Goal: Information Seeking & Learning: Learn about a topic

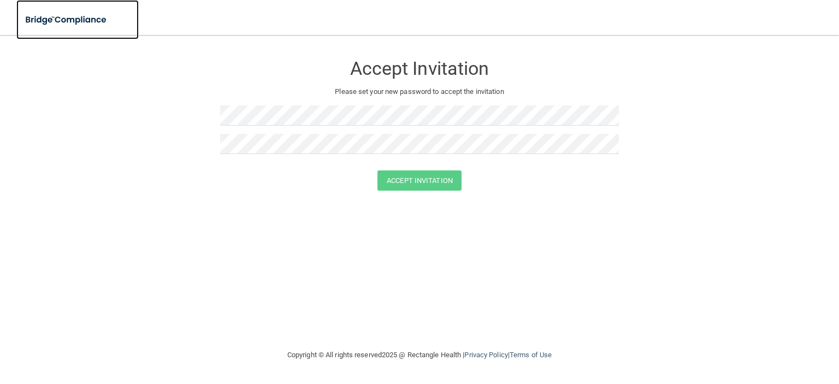
click at [55, 21] on img at bounding box center [66, 20] width 100 height 22
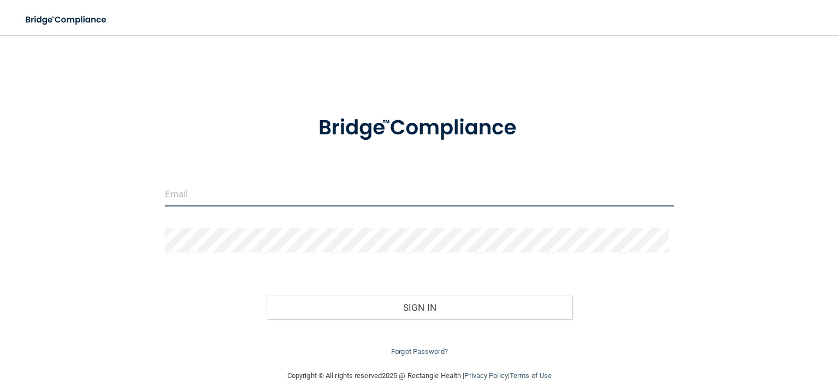
type input "[EMAIL_ADDRESS][DOMAIN_NAME]"
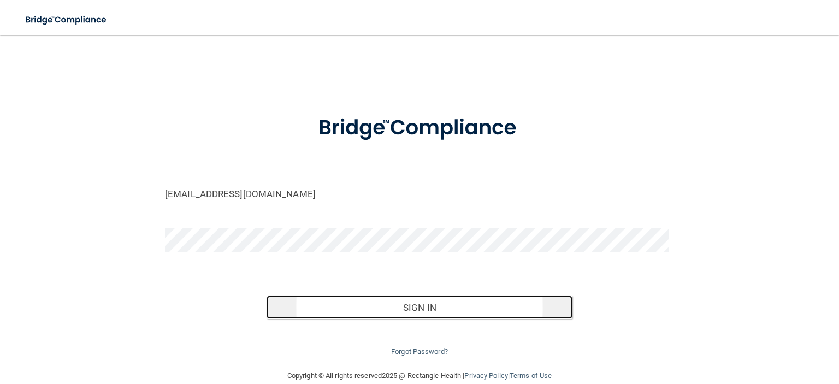
click at [382, 316] on button "Sign In" at bounding box center [418, 307] width 305 height 24
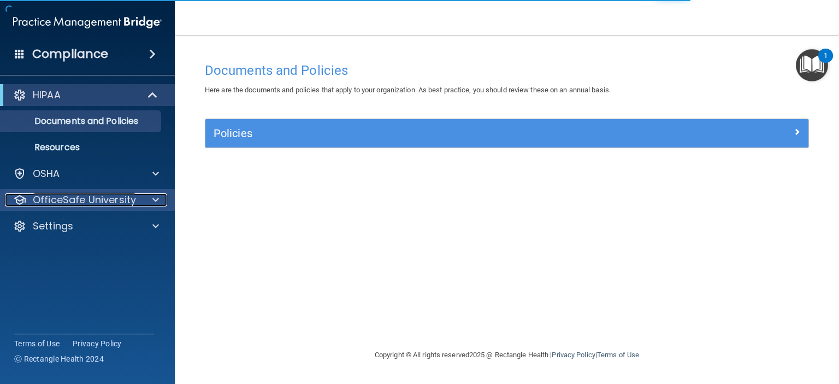
click at [114, 196] on p "OfficeSafe University" at bounding box center [84, 199] width 103 height 13
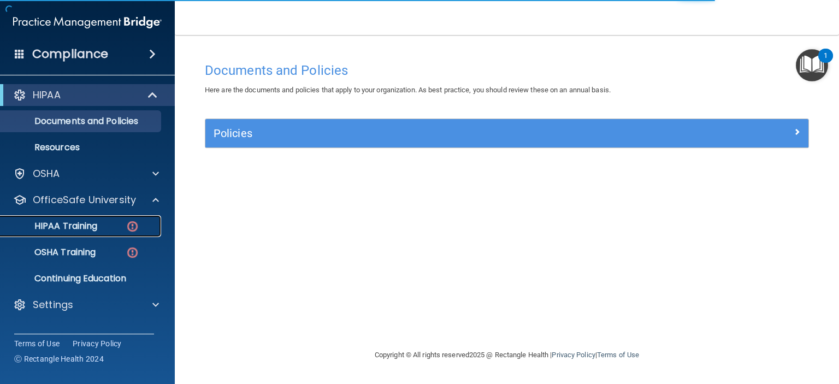
click at [78, 221] on p "HIPAA Training" at bounding box center [52, 226] width 90 height 11
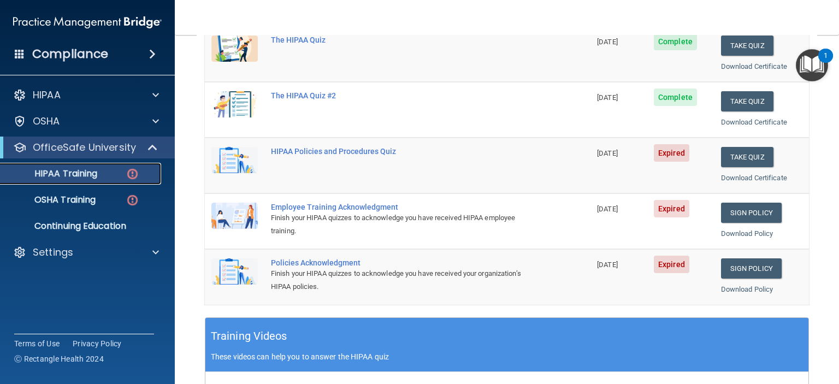
scroll to position [163, 0]
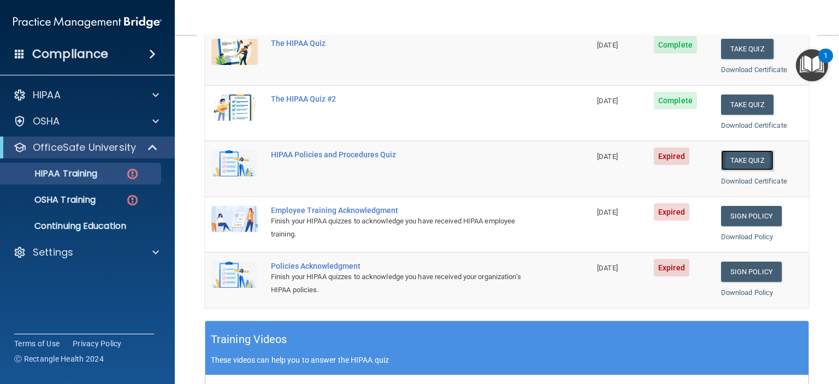
click at [739, 159] on button "Take Quiz" at bounding box center [747, 160] width 52 height 20
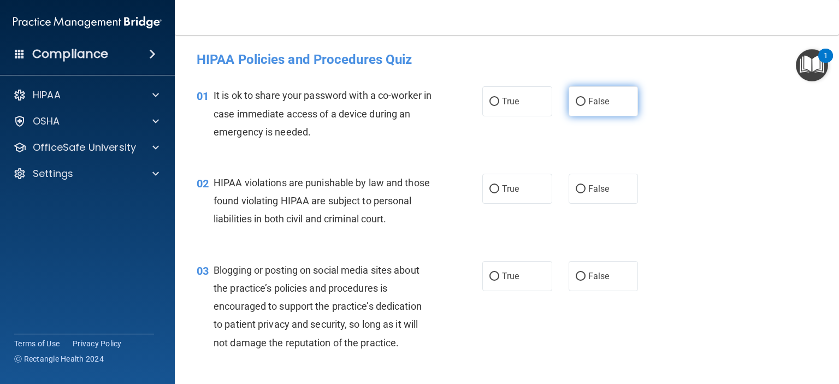
click at [581, 104] on label "False" at bounding box center [603, 101] width 70 height 30
click at [581, 104] on input "False" at bounding box center [580, 102] width 10 height 8
radio input "true"
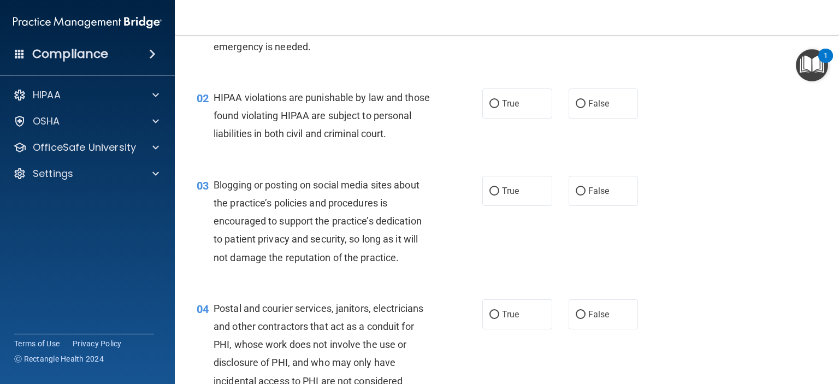
scroll to position [109, 0]
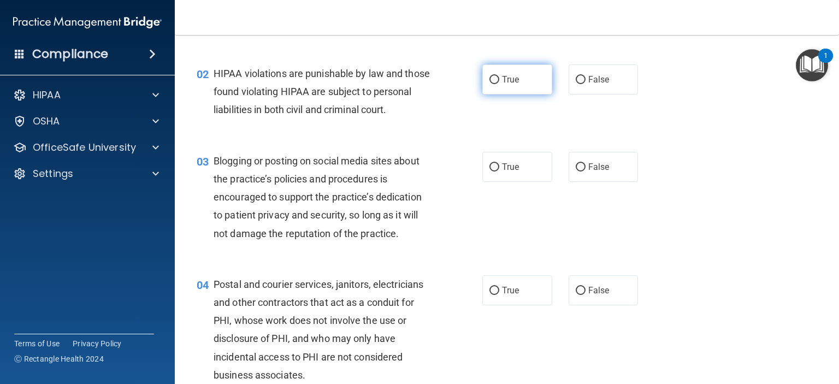
click at [520, 80] on label "True" at bounding box center [517, 79] width 70 height 30
click at [499, 80] on input "True" at bounding box center [494, 80] width 10 height 8
radio input "true"
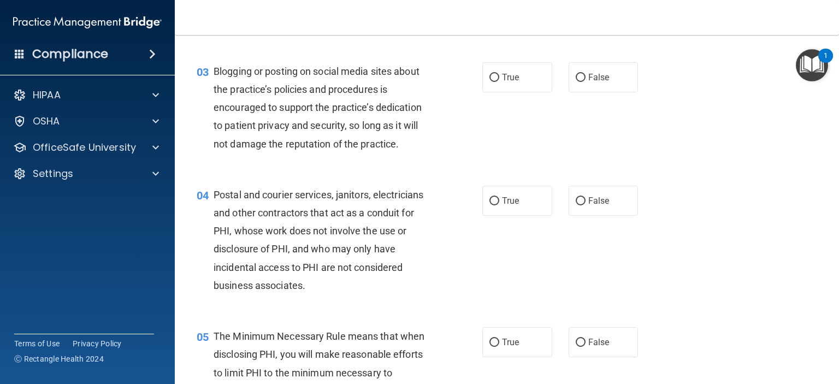
scroll to position [218, 0]
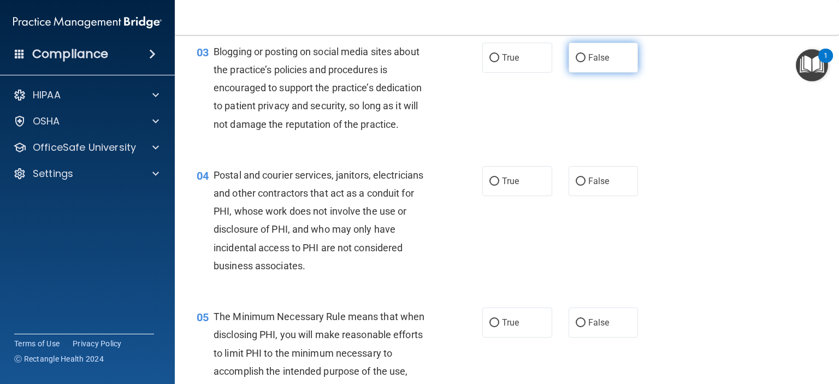
click at [601, 63] on span "False" at bounding box center [598, 57] width 21 height 10
click at [585, 62] on input "False" at bounding box center [580, 58] width 10 height 8
radio input "true"
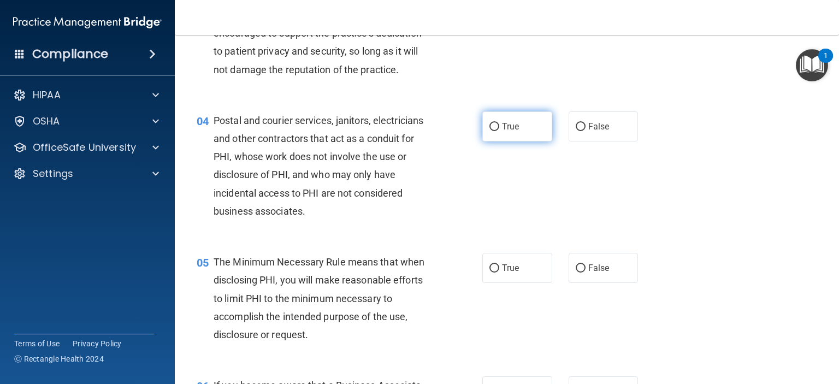
click at [503, 141] on label "True" at bounding box center [517, 126] width 70 height 30
click at [499, 131] on input "True" at bounding box center [494, 127] width 10 height 8
radio input "true"
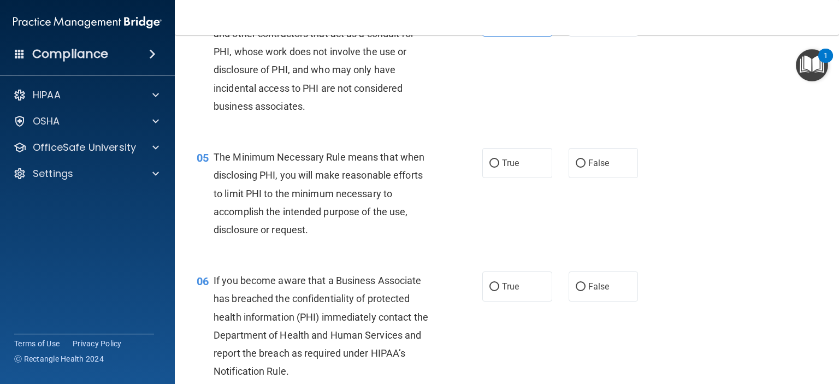
scroll to position [437, 0]
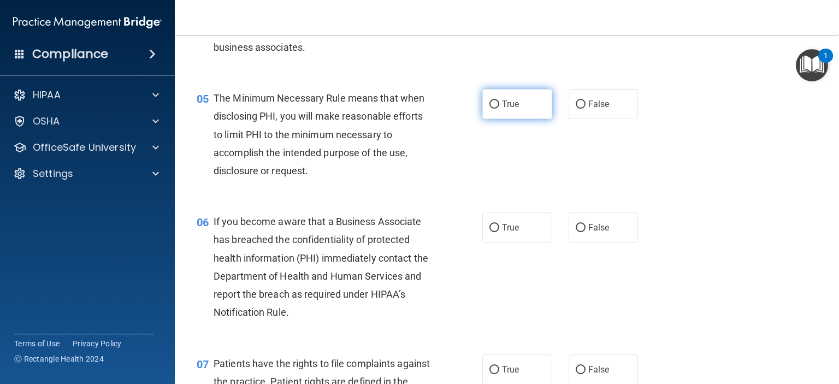
click at [514, 109] on span "True" at bounding box center [510, 104] width 17 height 10
click at [499, 109] on input "True" at bounding box center [494, 104] width 10 height 8
radio input "true"
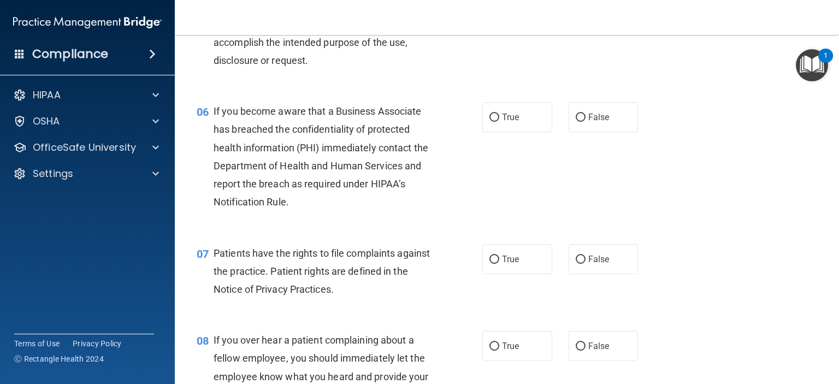
scroll to position [601, 0]
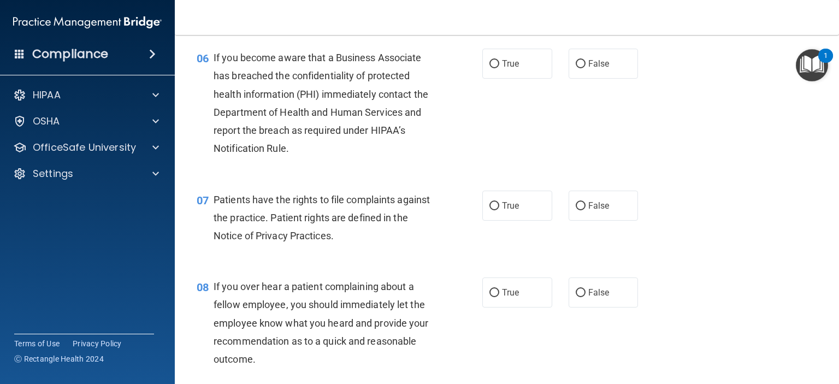
drag, startPoint x: 424, startPoint y: 179, endPoint x: 360, endPoint y: 187, distance: 64.4
click at [360, 176] on div "06 If you become aware that a Business Associate has breached the confidentiali…" at bounding box center [506, 105] width 637 height 141
click at [506, 69] on span "True" at bounding box center [510, 63] width 17 height 10
click at [499, 68] on input "True" at bounding box center [494, 64] width 10 height 8
radio input "true"
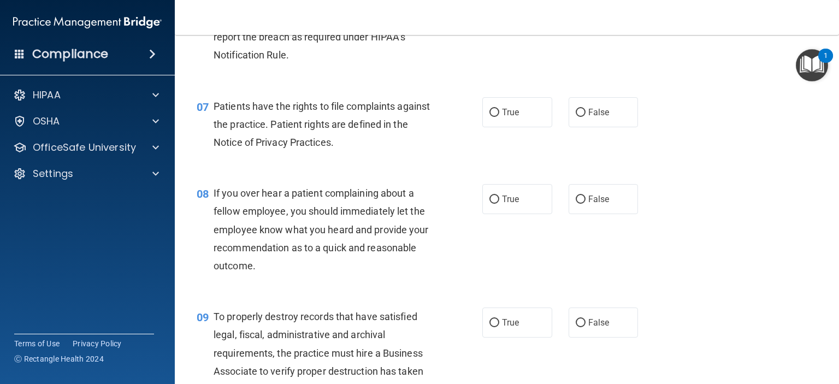
scroll to position [710, 0]
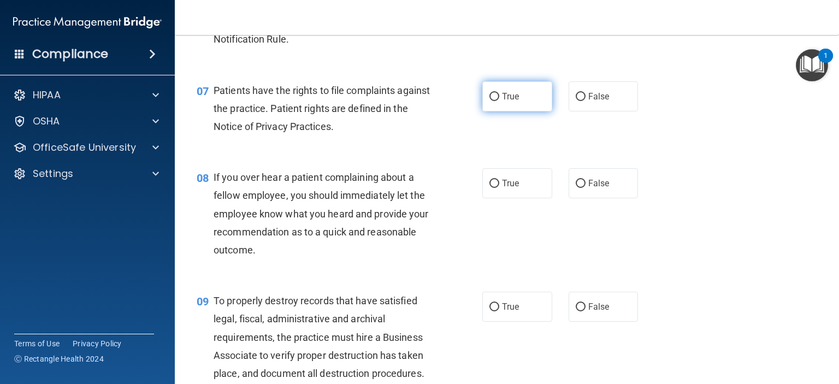
click at [494, 101] on input "True" at bounding box center [494, 97] width 10 height 8
radio input "true"
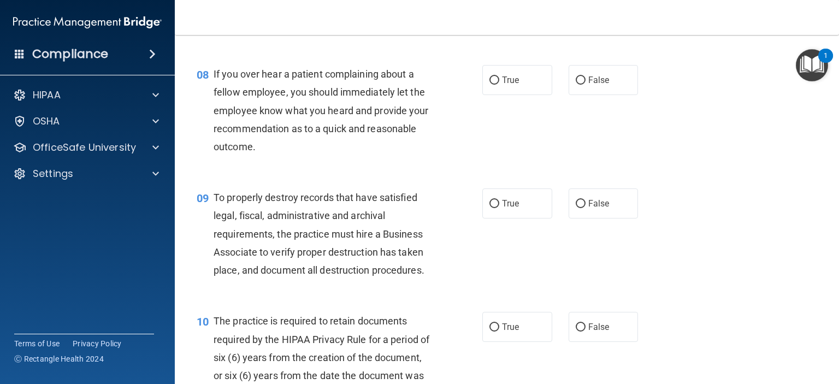
scroll to position [819, 0]
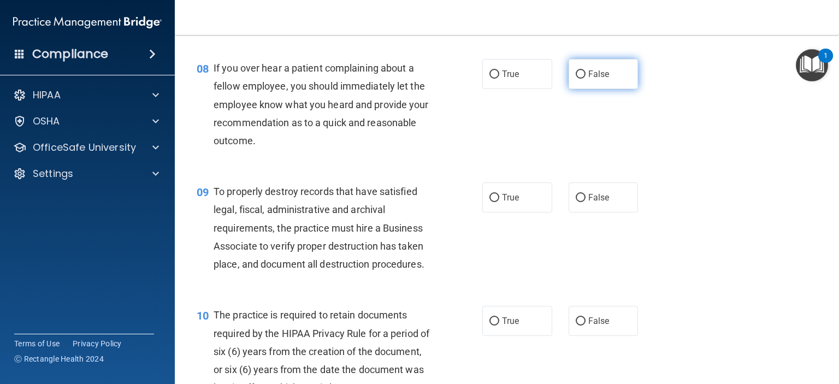
click at [591, 86] on label "False" at bounding box center [603, 74] width 70 height 30
click at [585, 79] on input "False" at bounding box center [580, 74] width 10 height 8
radio input "true"
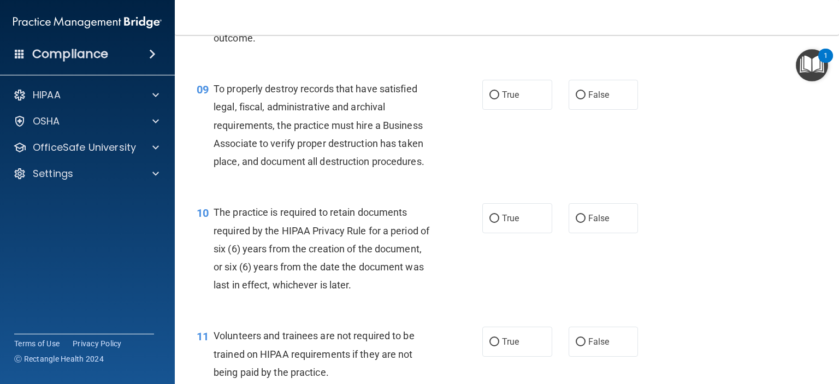
scroll to position [928, 0]
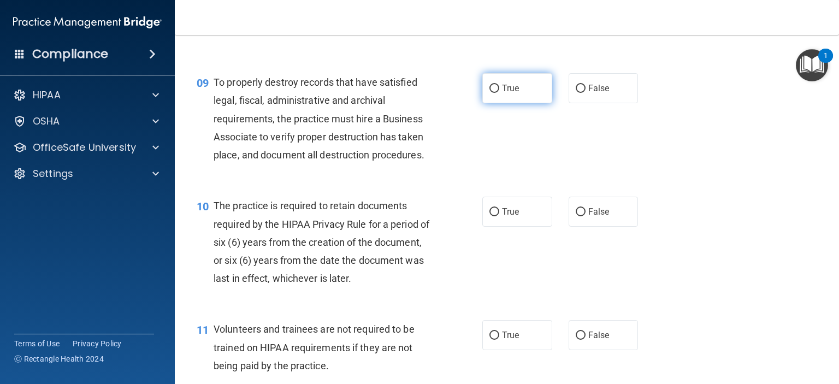
click at [489, 93] on input "True" at bounding box center [494, 89] width 10 height 8
radio input "true"
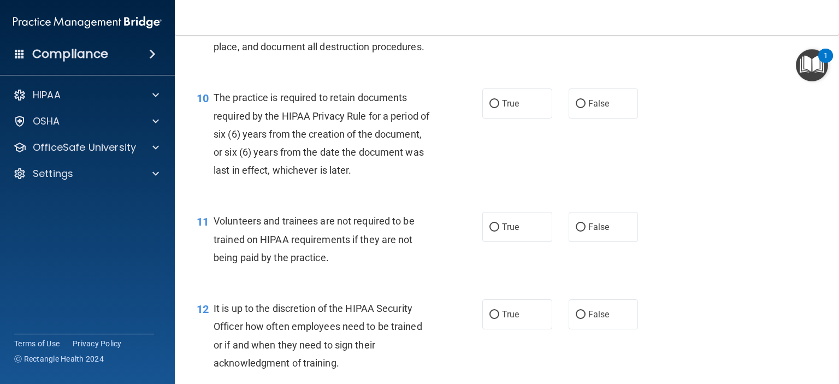
scroll to position [1037, 0]
click at [489, 107] on input "True" at bounding box center [494, 103] width 10 height 8
radio input "true"
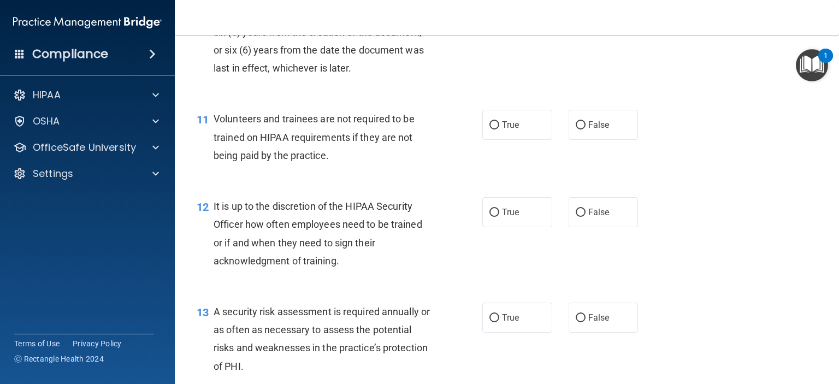
scroll to position [1146, 0]
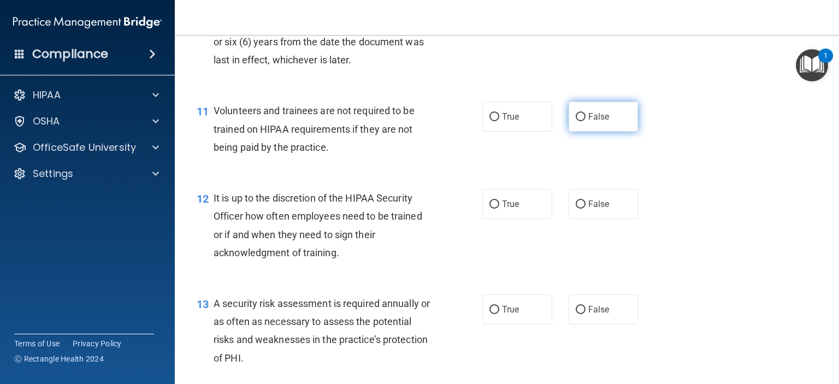
click at [583, 124] on label "False" at bounding box center [603, 117] width 70 height 30
click at [583, 121] on input "False" at bounding box center [580, 117] width 10 height 8
radio input "true"
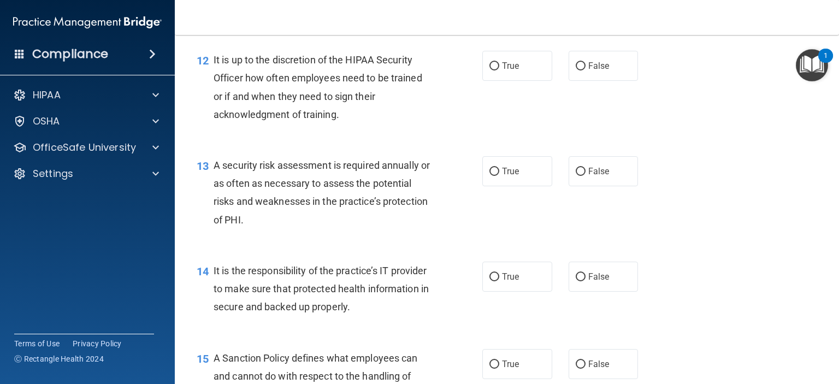
scroll to position [1310, 0]
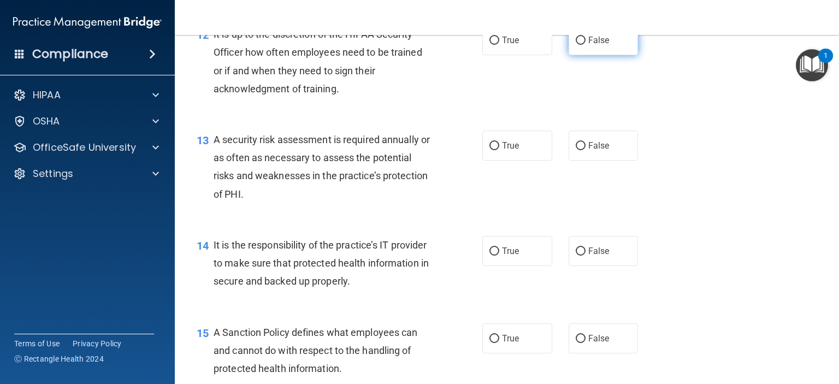
click at [588, 45] on span "False" at bounding box center [598, 40] width 21 height 10
click at [583, 45] on input "False" at bounding box center [580, 41] width 10 height 8
radio input "true"
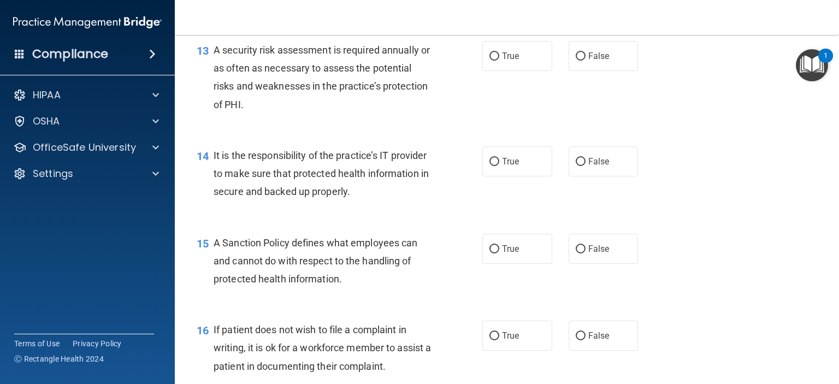
scroll to position [1419, 0]
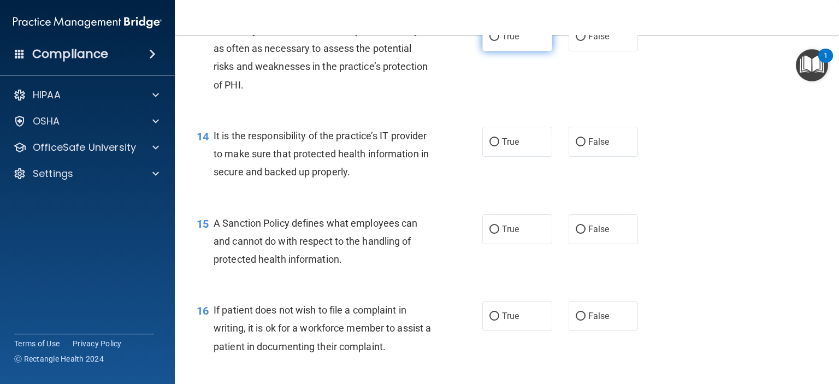
click at [524, 51] on label "True" at bounding box center [517, 36] width 70 height 30
click at [499, 41] on input "True" at bounding box center [494, 37] width 10 height 8
radio input "true"
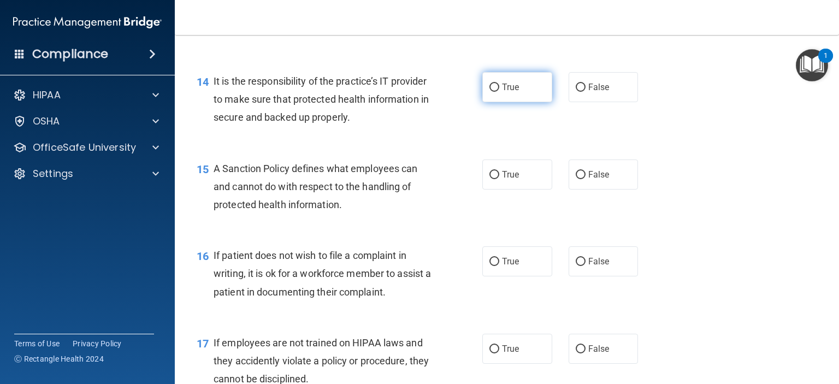
click at [495, 102] on label "True" at bounding box center [517, 87] width 70 height 30
click at [495, 92] on input "True" at bounding box center [494, 88] width 10 height 8
radio input "true"
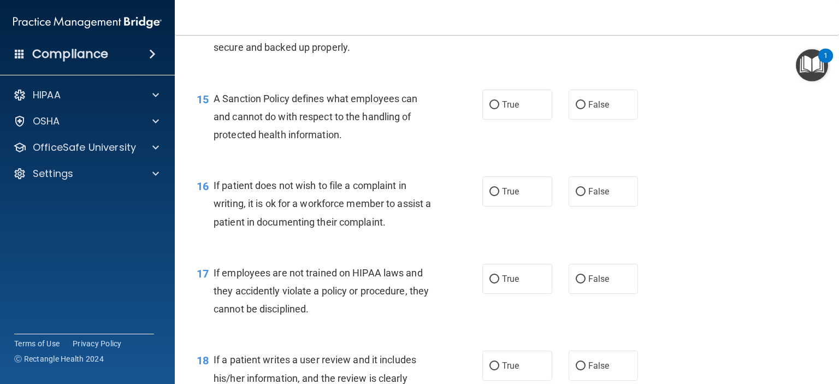
scroll to position [1583, 0]
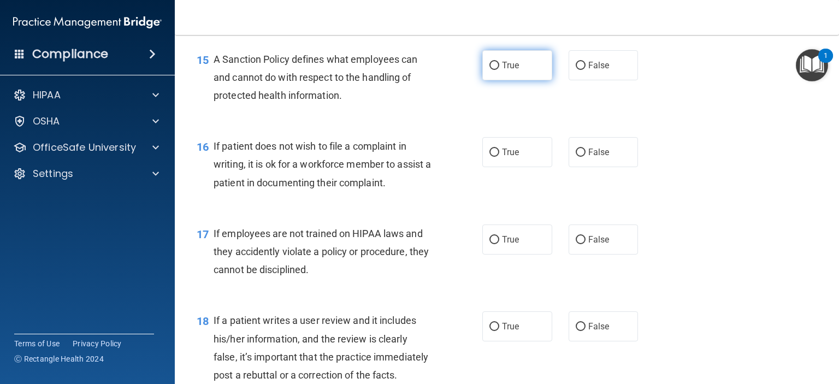
click at [495, 79] on label "True" at bounding box center [517, 65] width 70 height 30
click at [495, 70] on input "True" at bounding box center [494, 66] width 10 height 8
radio input "true"
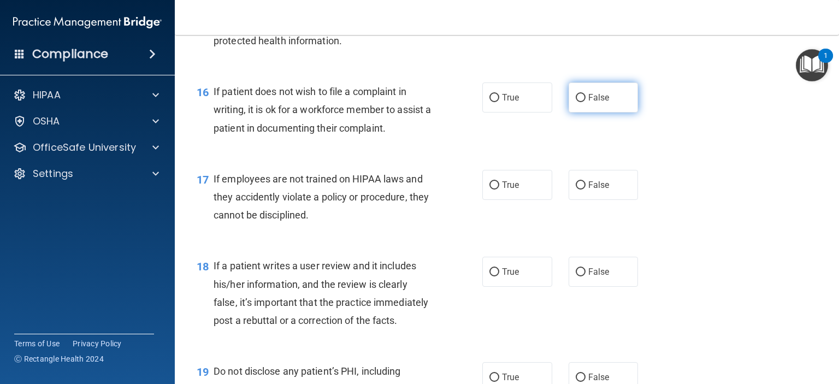
click at [577, 108] on label "False" at bounding box center [603, 97] width 70 height 30
click at [577, 102] on input "False" at bounding box center [580, 98] width 10 height 8
radio input "true"
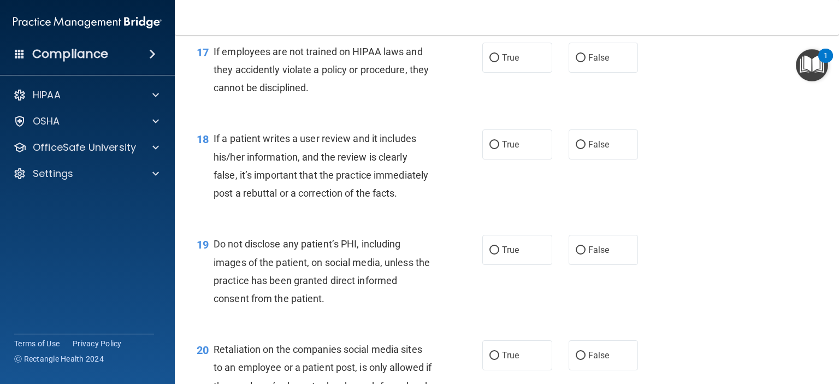
scroll to position [1747, 0]
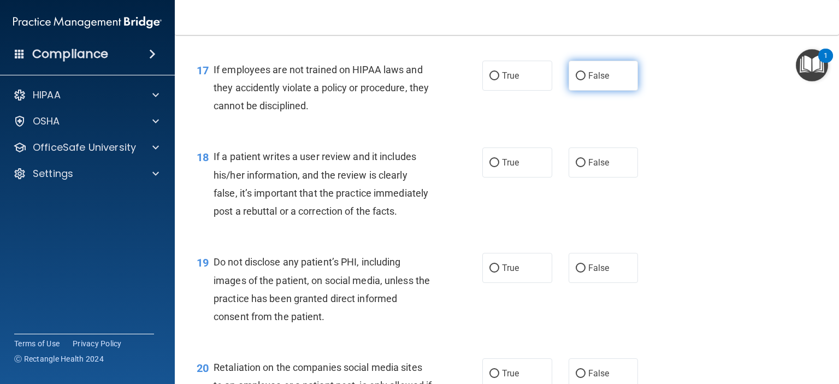
click at [589, 81] on span "False" at bounding box center [598, 75] width 21 height 10
click at [585, 80] on input "False" at bounding box center [580, 76] width 10 height 8
radio input "true"
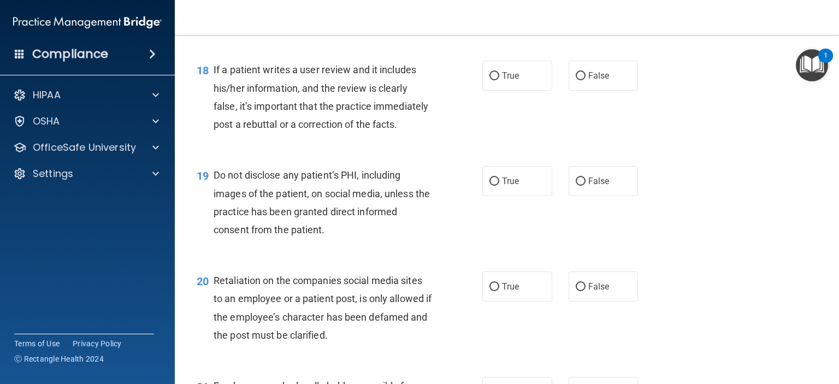
scroll to position [1856, 0]
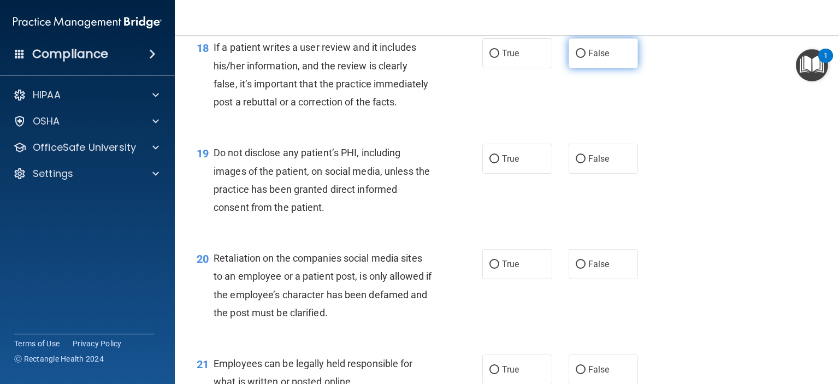
click at [588, 58] on span "False" at bounding box center [598, 53] width 21 height 10
click at [585, 58] on input "False" at bounding box center [580, 54] width 10 height 8
radio input "true"
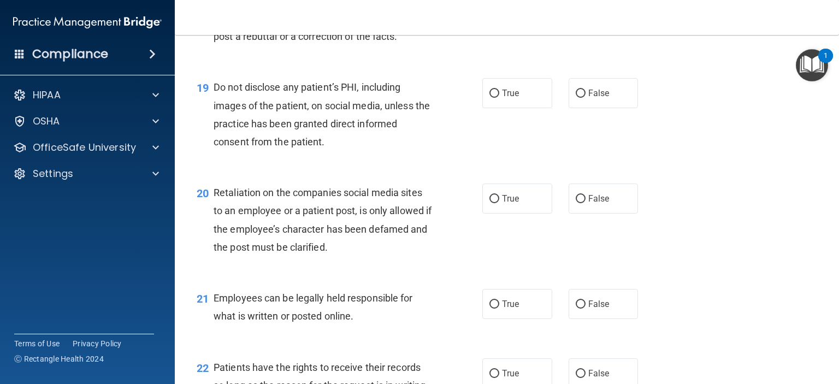
scroll to position [1965, 0]
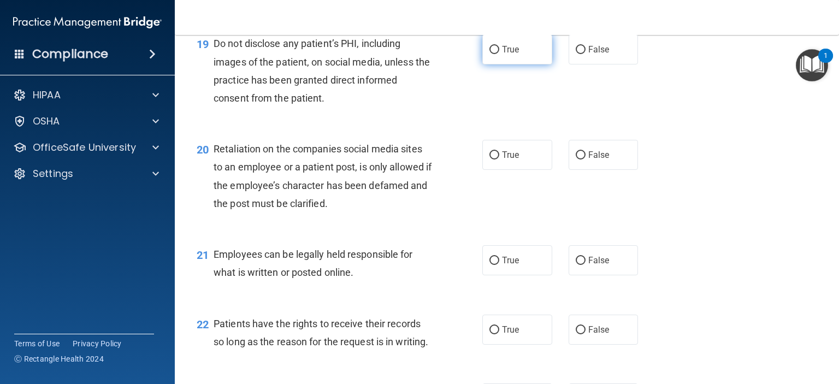
click at [513, 55] on span "True" at bounding box center [510, 49] width 17 height 10
click at [499, 54] on input "True" at bounding box center [494, 50] width 10 height 8
radio input "true"
click at [575, 159] on input "False" at bounding box center [580, 155] width 10 height 8
radio input "true"
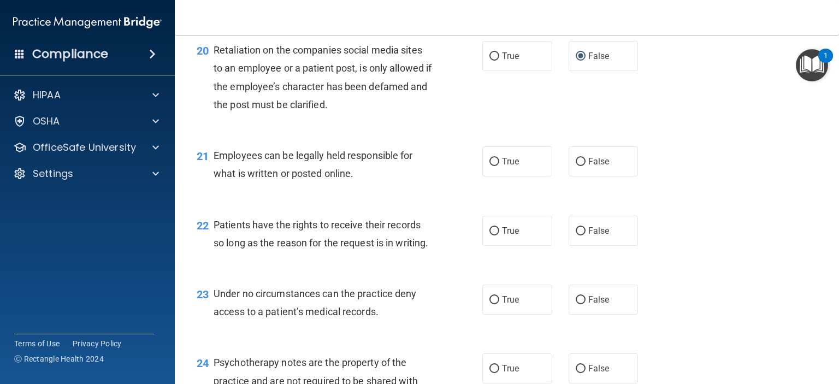
scroll to position [2075, 0]
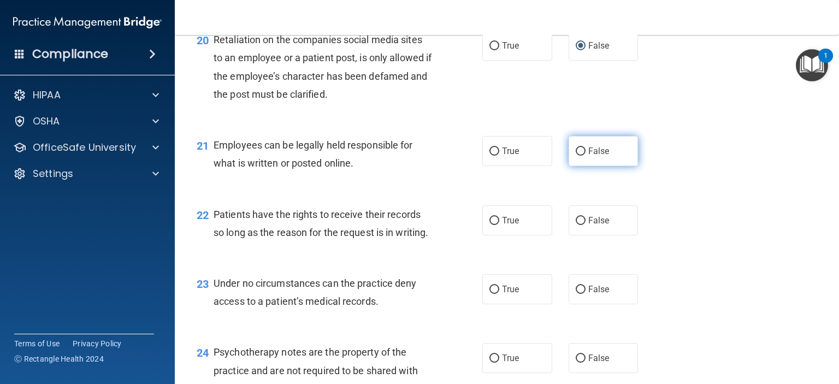
click at [575, 156] on input "False" at bounding box center [580, 151] width 10 height 8
radio input "true"
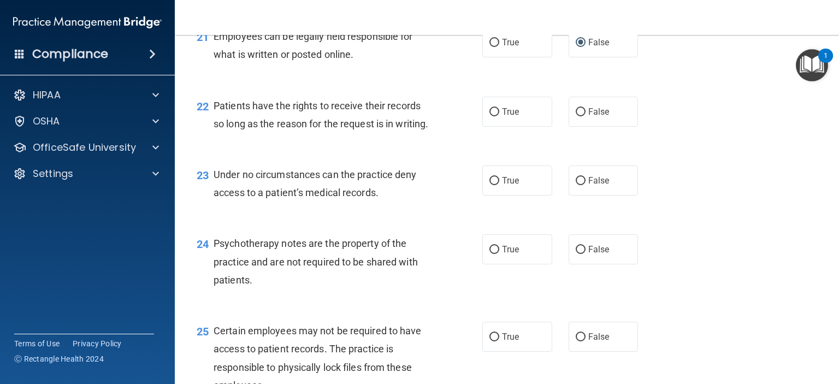
scroll to position [2184, 0]
click at [614, 126] on label "False" at bounding box center [603, 111] width 70 height 30
click at [585, 116] on input "False" at bounding box center [580, 112] width 10 height 8
radio input "true"
click at [511, 185] on span "True" at bounding box center [510, 180] width 17 height 10
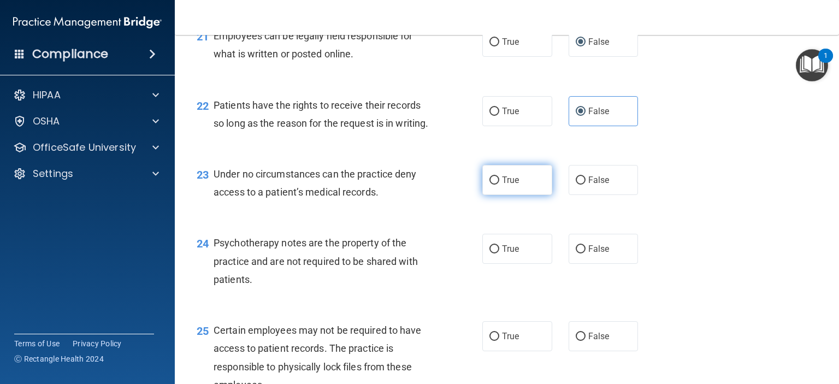
click at [499, 185] on input "True" at bounding box center [494, 180] width 10 height 8
radio input "true"
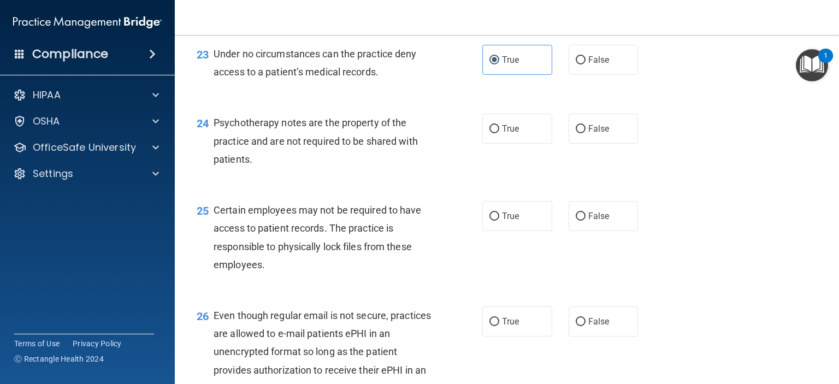
scroll to position [2348, 0]
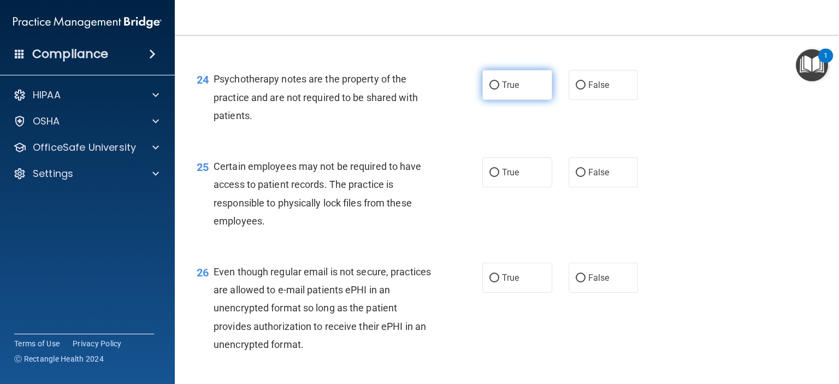
click at [494, 90] on input "True" at bounding box center [494, 85] width 10 height 8
radio input "true"
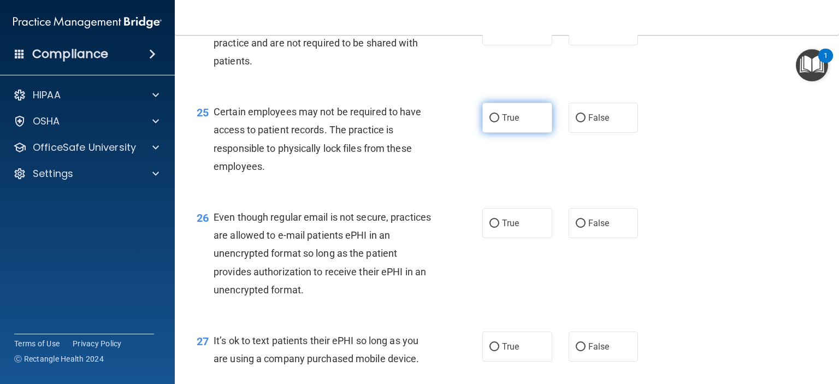
click at [489, 122] on input "True" at bounding box center [494, 118] width 10 height 8
radio input "true"
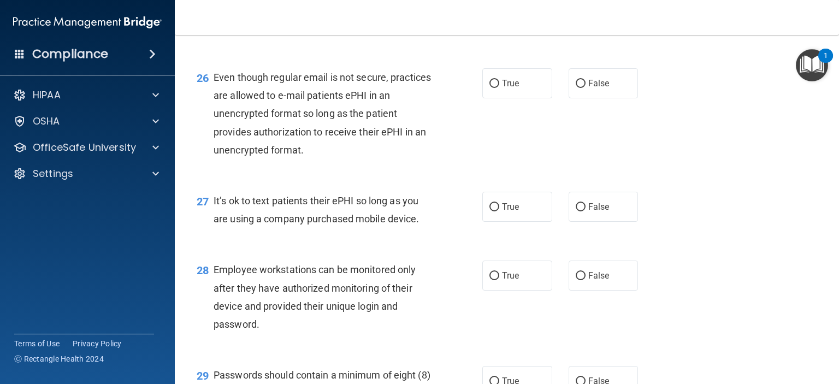
scroll to position [2566, 0]
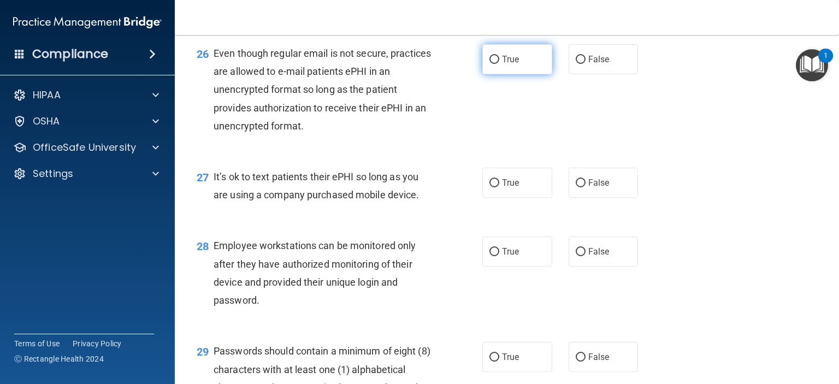
click at [489, 64] on input "True" at bounding box center [494, 60] width 10 height 8
radio input "true"
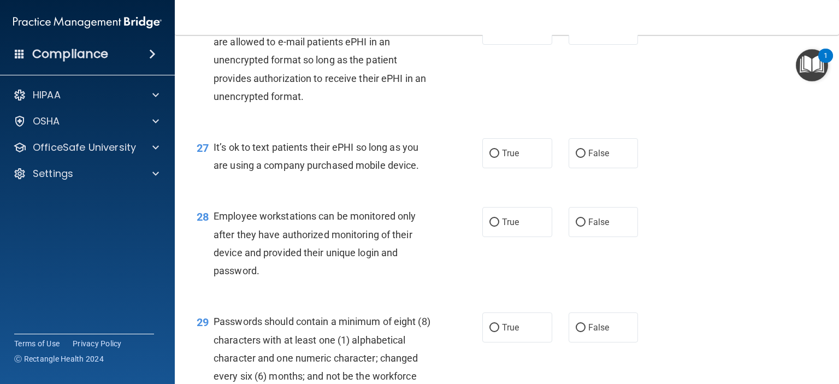
scroll to position [2620, 0]
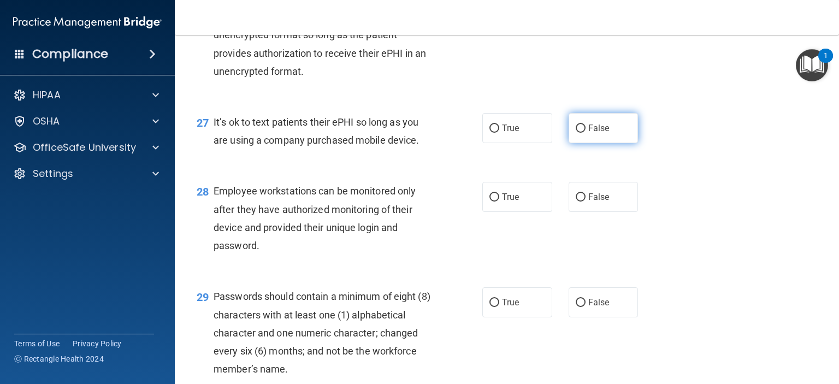
click at [568, 143] on label "False" at bounding box center [603, 128] width 70 height 30
click at [575, 133] on input "False" at bounding box center [580, 128] width 10 height 8
radio input "true"
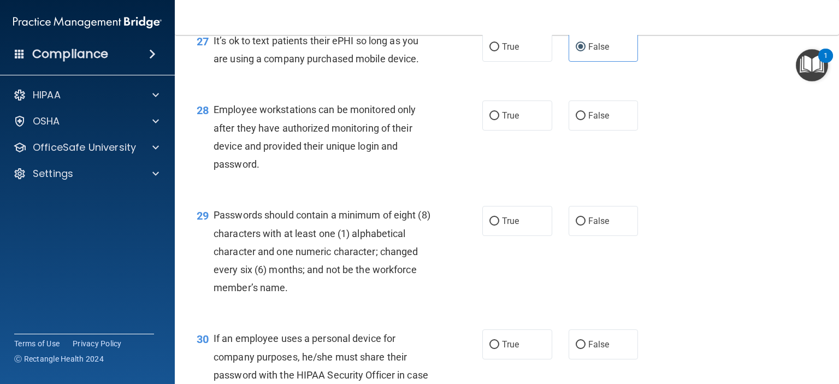
scroll to position [2730, 0]
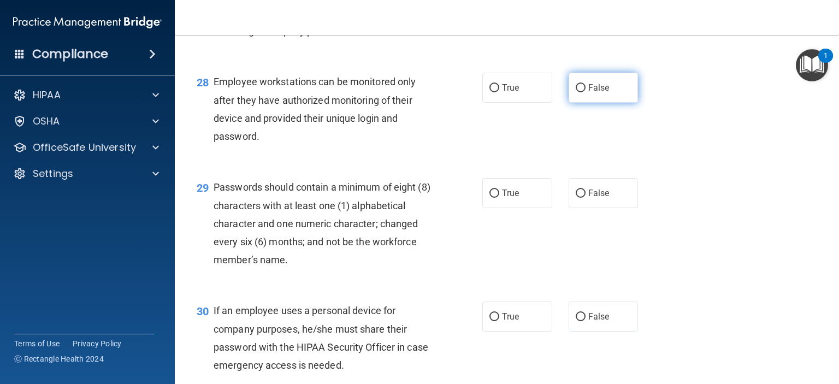
click at [575, 92] on input "False" at bounding box center [580, 88] width 10 height 8
radio input "true"
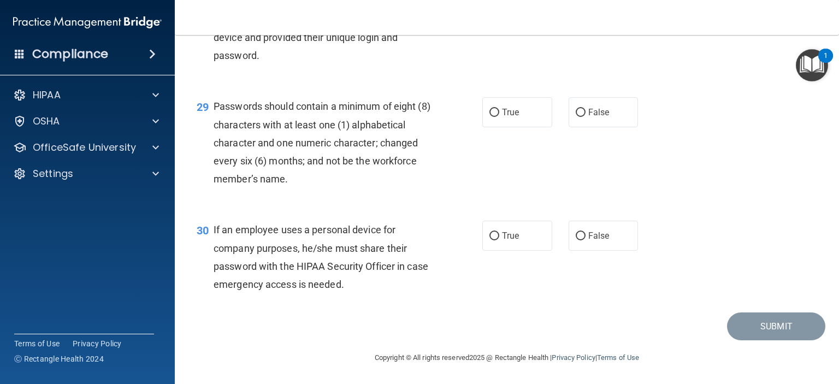
scroll to position [2839, 0]
click at [493, 117] on input "True" at bounding box center [494, 113] width 10 height 8
radio input "true"
click at [496, 235] on label "True" at bounding box center [517, 236] width 70 height 30
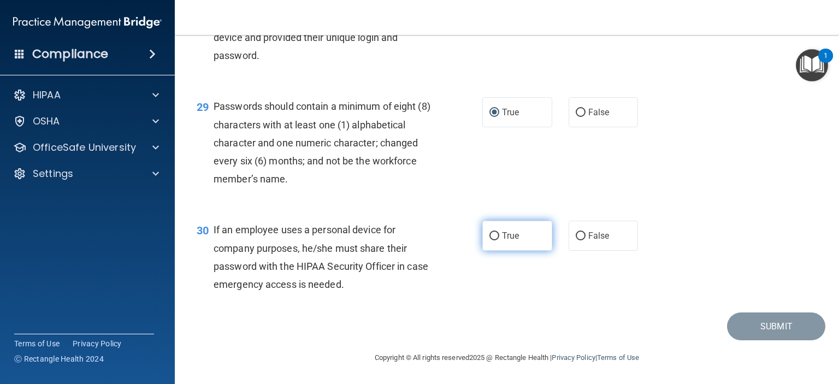
click at [496, 235] on input "True" at bounding box center [494, 236] width 10 height 8
radio input "true"
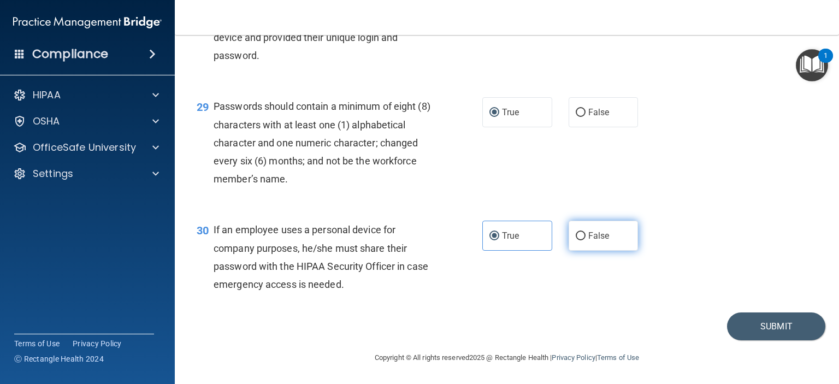
click at [569, 236] on label "False" at bounding box center [603, 236] width 70 height 30
click at [575, 236] on input "False" at bounding box center [580, 236] width 10 height 8
radio input "true"
radio input "false"
click at [760, 327] on button "Submit" at bounding box center [776, 326] width 98 height 28
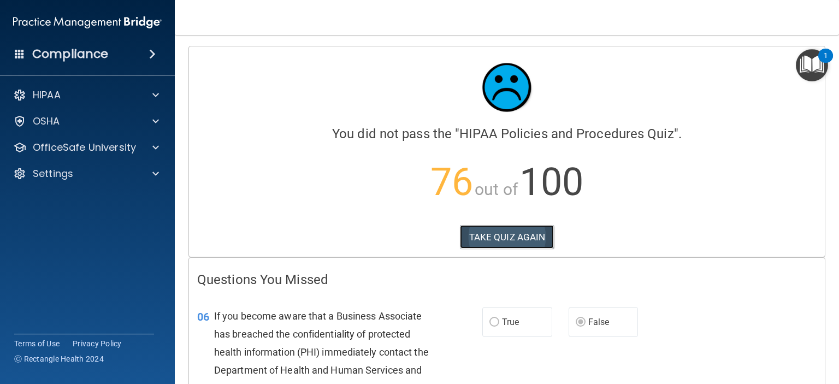
click at [498, 225] on button "TAKE QUIZ AGAIN" at bounding box center [507, 237] width 94 height 24
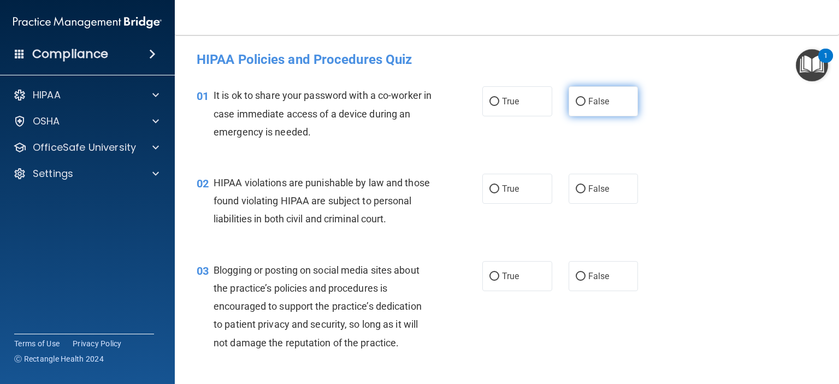
click at [588, 100] on span "False" at bounding box center [598, 101] width 21 height 10
click at [583, 100] on input "False" at bounding box center [580, 102] width 10 height 8
radio input "true"
click at [502, 191] on span "True" at bounding box center [510, 188] width 17 height 10
click at [499, 191] on input "True" at bounding box center [494, 189] width 10 height 8
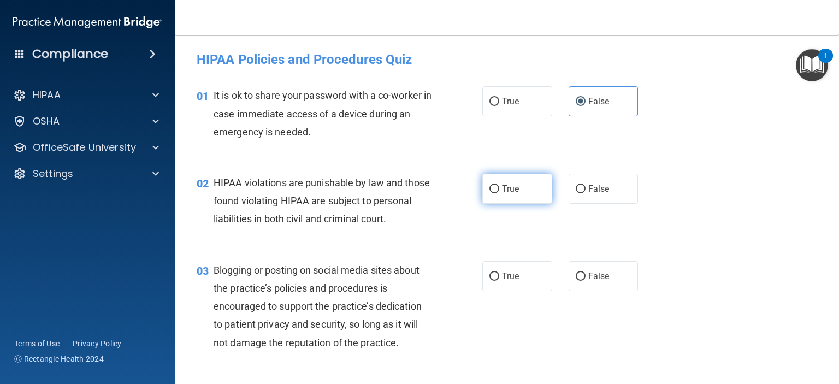
radio input "true"
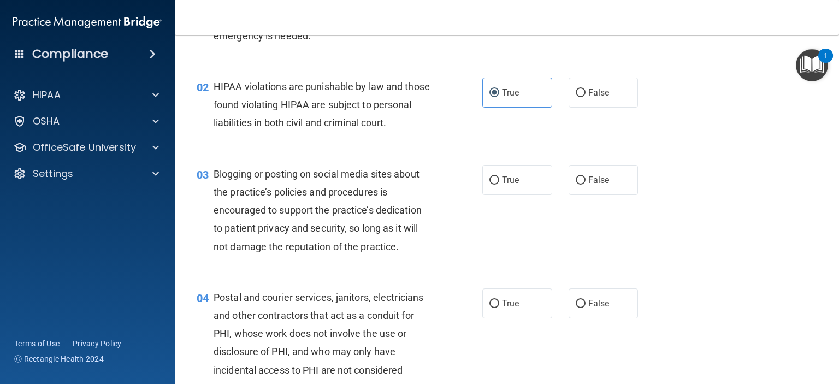
scroll to position [109, 0]
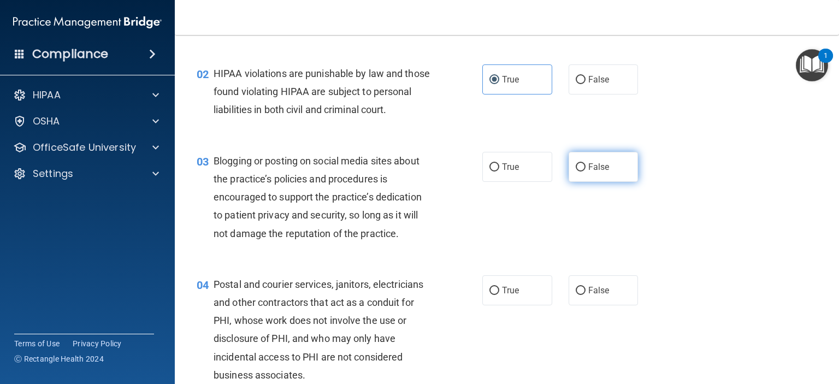
click at [590, 172] on span "False" at bounding box center [598, 167] width 21 height 10
click at [585, 171] on input "False" at bounding box center [580, 167] width 10 height 8
radio input "true"
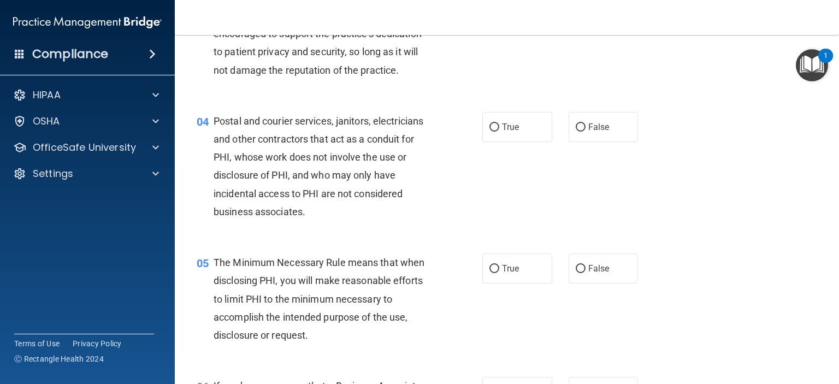
scroll to position [273, 0]
click at [496, 136] on label "True" at bounding box center [517, 126] width 70 height 30
click at [496, 131] on input "True" at bounding box center [494, 127] width 10 height 8
radio input "true"
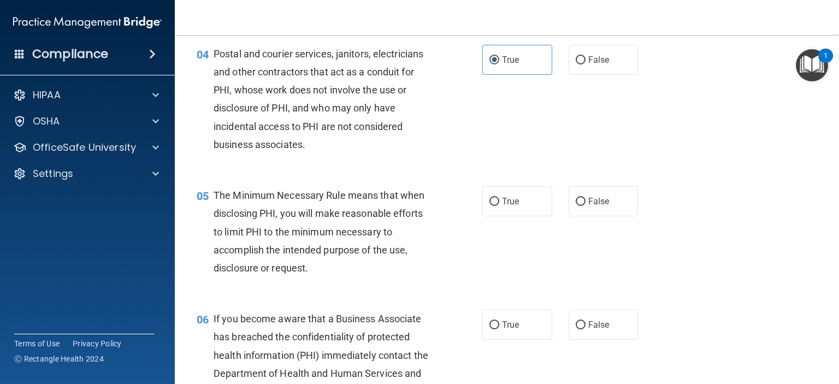
scroll to position [382, 0]
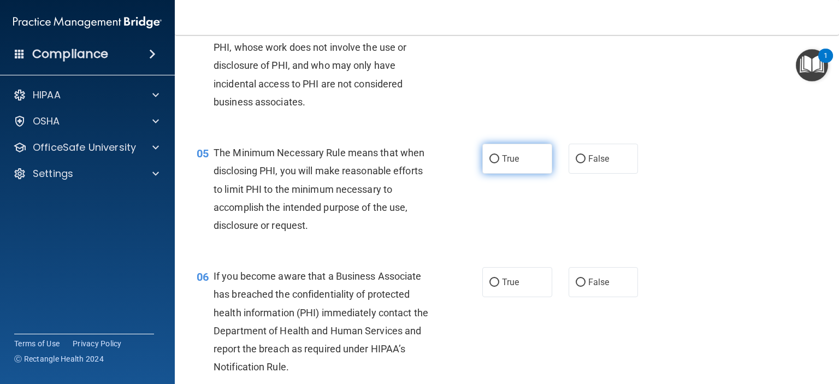
click at [488, 174] on label "True" at bounding box center [517, 159] width 70 height 30
click at [489, 163] on input "True" at bounding box center [494, 159] width 10 height 8
radio input "true"
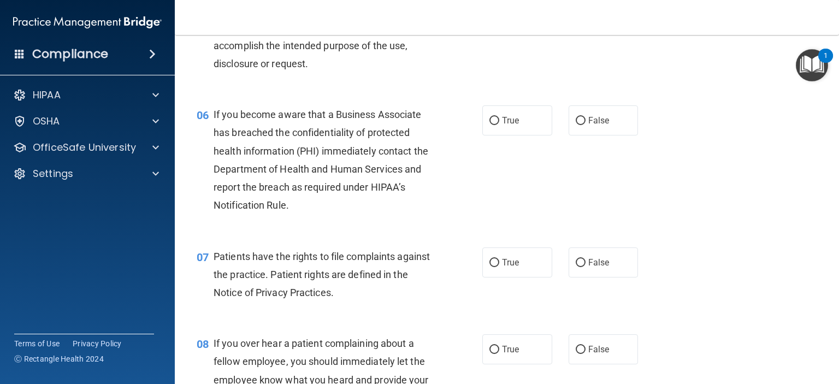
scroll to position [546, 0]
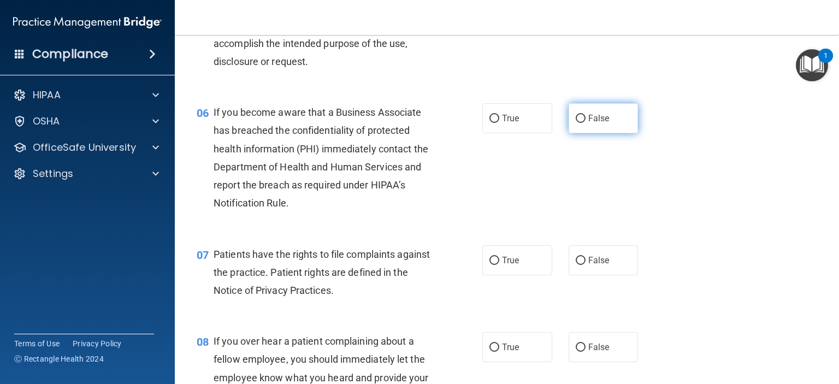
click at [597, 133] on label "False" at bounding box center [603, 118] width 70 height 30
click at [585, 123] on input "False" at bounding box center [580, 119] width 10 height 8
radio input "true"
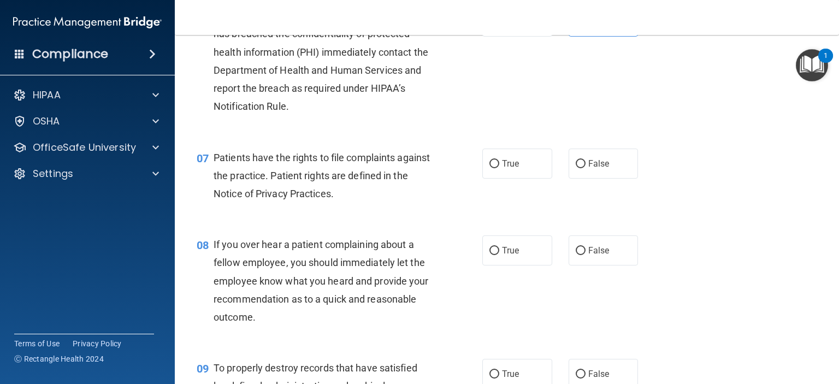
scroll to position [655, 0]
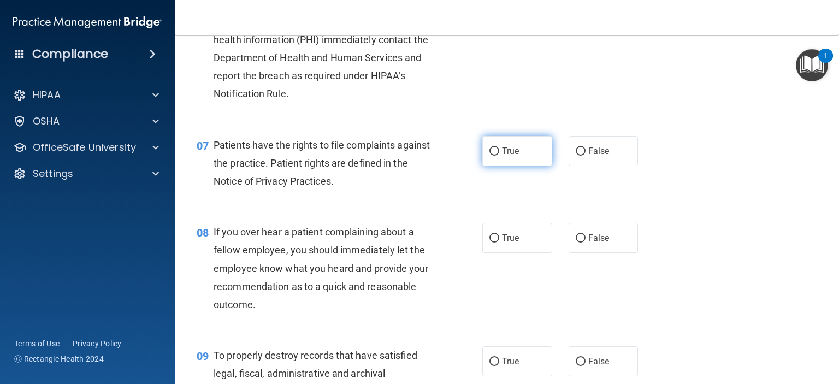
click at [492, 161] on label "True" at bounding box center [517, 151] width 70 height 30
click at [492, 156] on input "True" at bounding box center [494, 151] width 10 height 8
radio input "true"
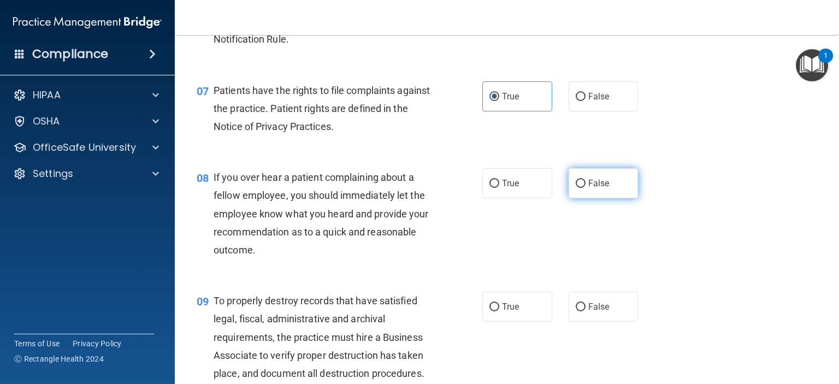
click at [588, 188] on span "False" at bounding box center [598, 183] width 21 height 10
click at [585, 188] on input "False" at bounding box center [580, 184] width 10 height 8
radio input "true"
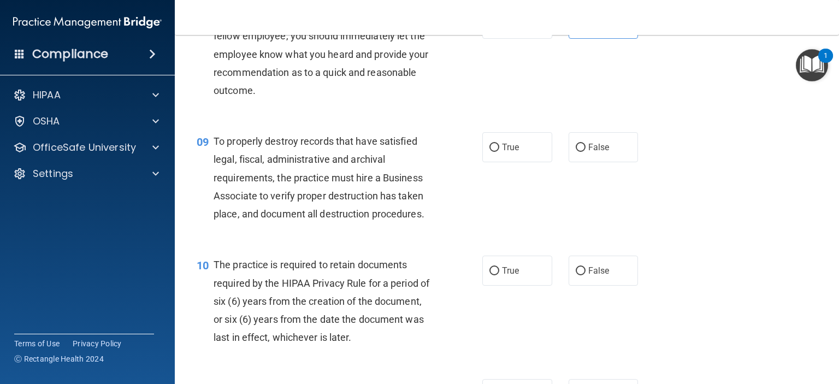
scroll to position [873, 0]
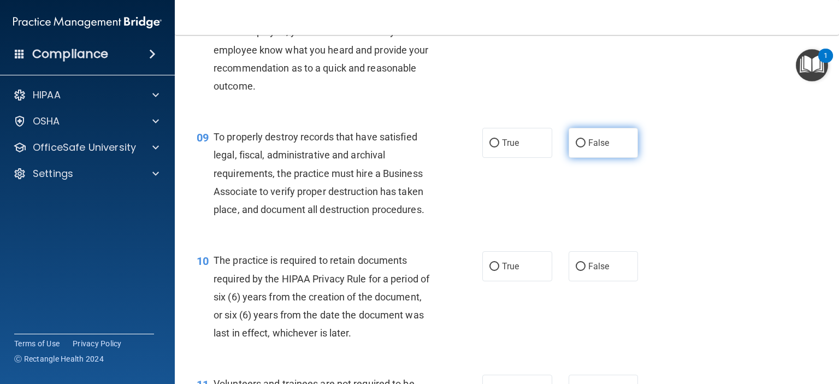
click at [575, 147] on input "False" at bounding box center [580, 143] width 10 height 8
radio input "true"
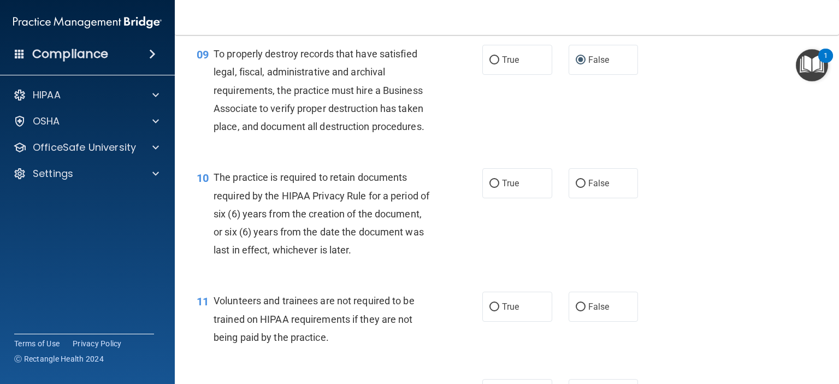
scroll to position [983, 0]
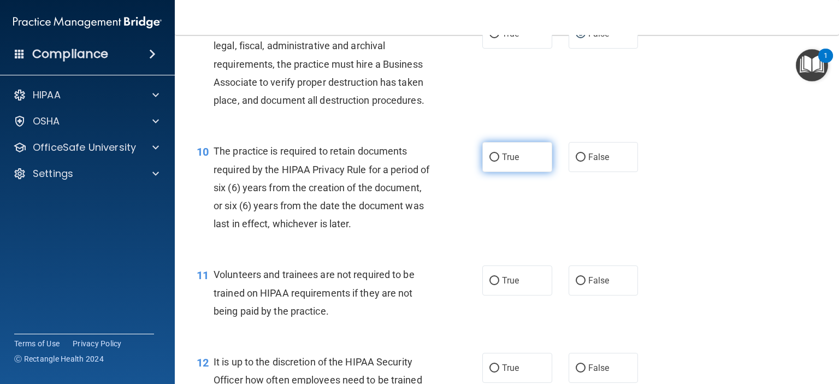
click at [497, 172] on label "True" at bounding box center [517, 157] width 70 height 30
click at [497, 162] on input "True" at bounding box center [494, 157] width 10 height 8
radio input "true"
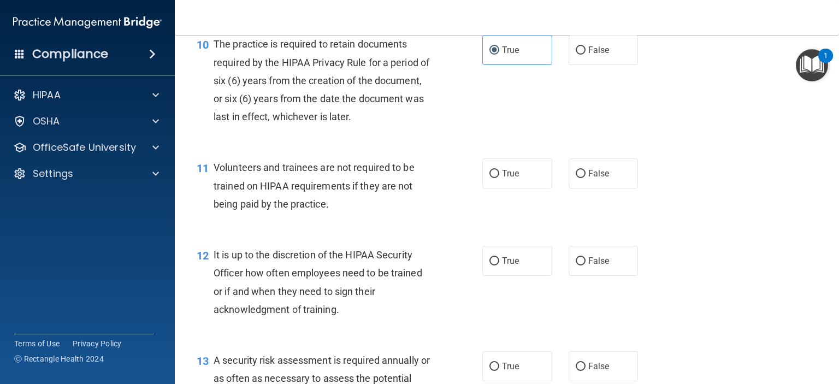
scroll to position [1092, 0]
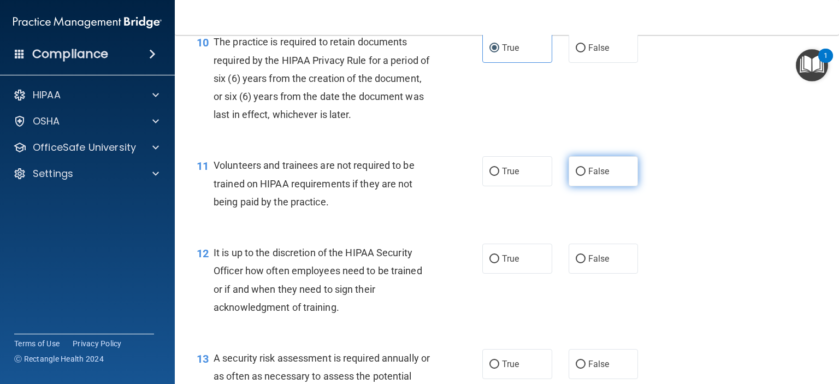
click at [577, 176] on input "False" at bounding box center [580, 172] width 10 height 8
radio input "true"
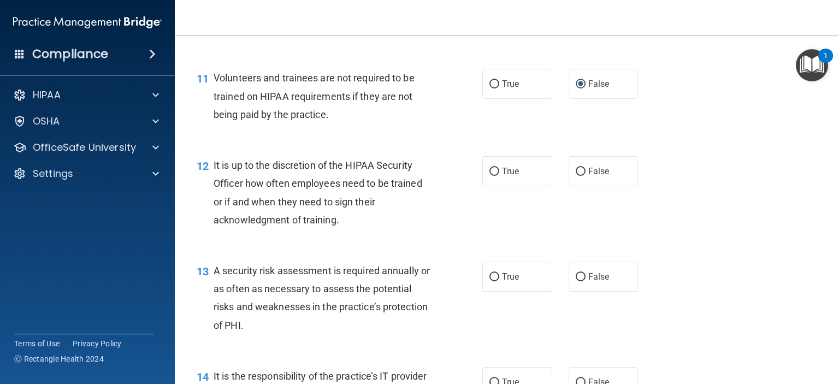
scroll to position [1201, 0]
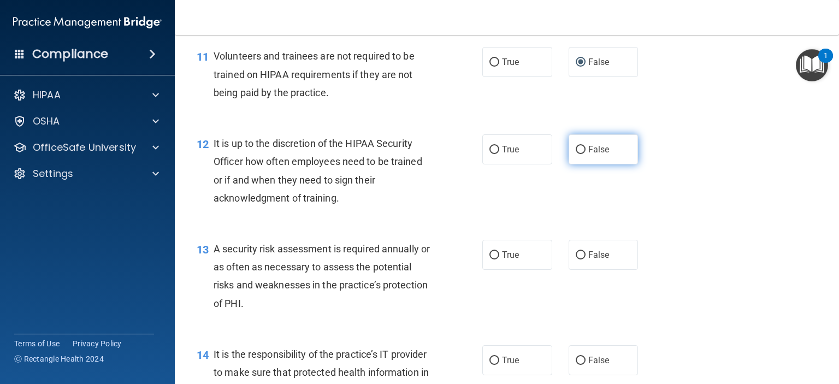
click at [588, 154] on span "False" at bounding box center [598, 149] width 21 height 10
click at [585, 154] on input "False" at bounding box center [580, 150] width 10 height 8
radio input "true"
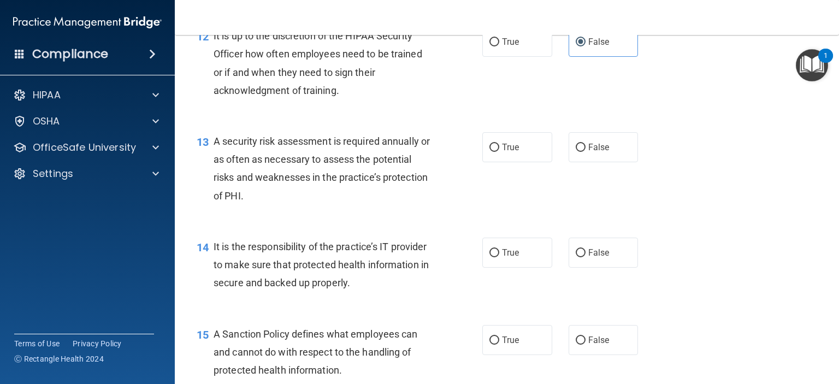
scroll to position [1310, 0]
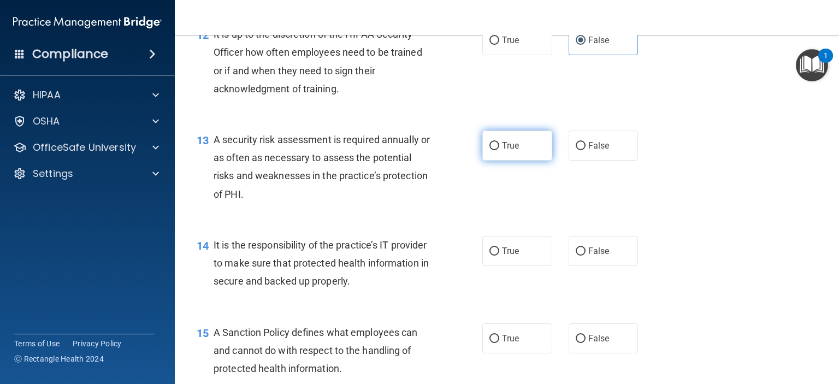
click at [518, 160] on label "True" at bounding box center [517, 145] width 70 height 30
click at [499, 150] on input "True" at bounding box center [494, 146] width 10 height 8
radio input "true"
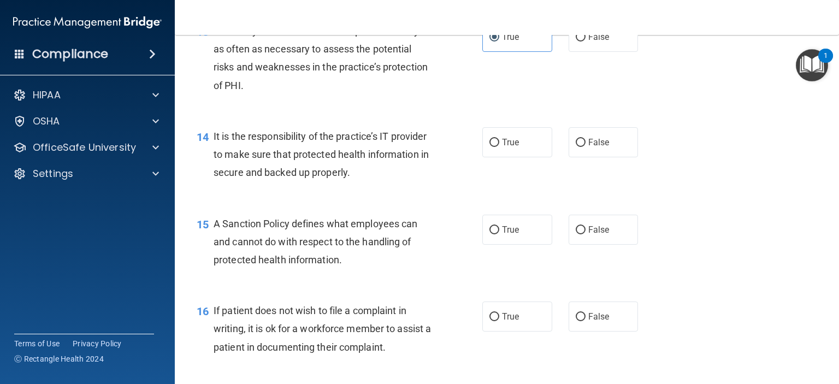
scroll to position [1419, 0]
click at [590, 157] on label "False" at bounding box center [603, 142] width 70 height 30
click at [585, 146] on input "False" at bounding box center [580, 142] width 10 height 8
radio input "true"
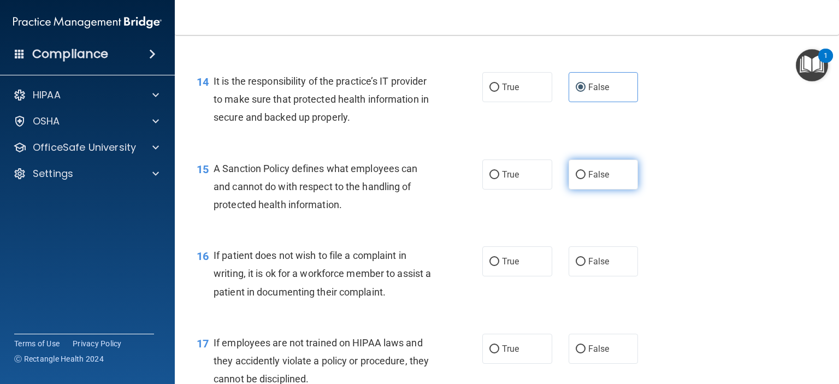
click at [590, 180] on span "False" at bounding box center [598, 174] width 21 height 10
click at [585, 179] on input "False" at bounding box center [580, 175] width 10 height 8
radio input "true"
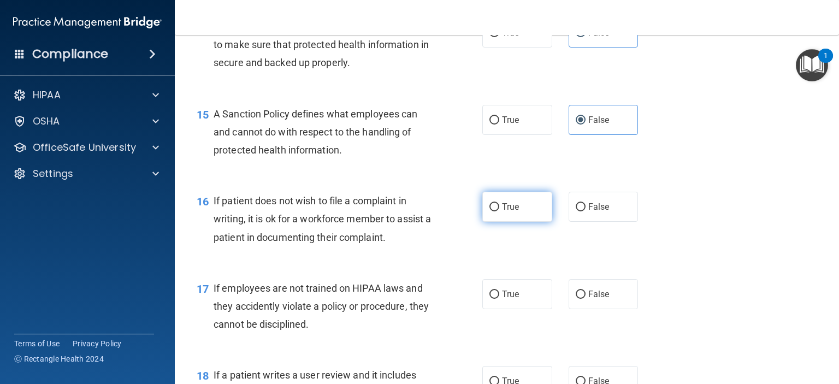
click at [497, 222] on label "True" at bounding box center [517, 207] width 70 height 30
click at [497, 211] on input "True" at bounding box center [494, 207] width 10 height 8
radio input "true"
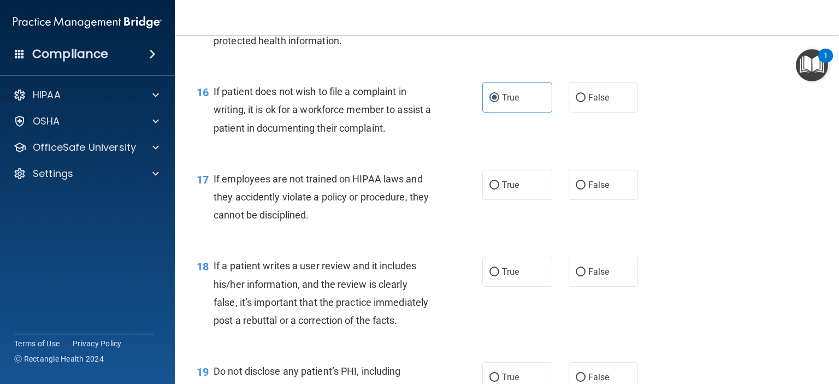
scroll to position [1692, 0]
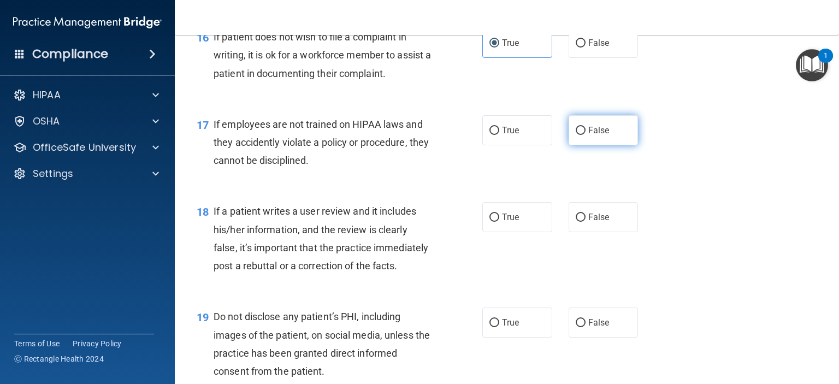
click at [577, 135] on input "False" at bounding box center [580, 131] width 10 height 8
radio input "true"
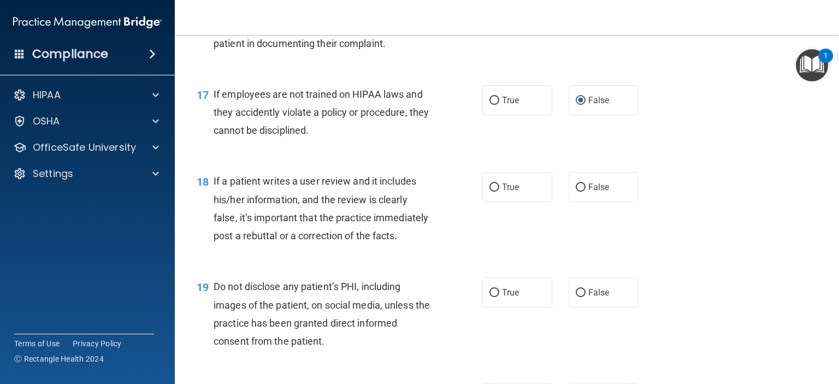
scroll to position [1747, 0]
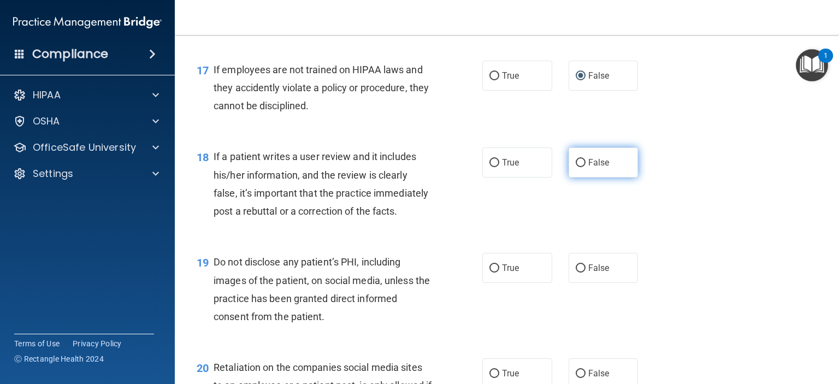
click at [580, 177] on label "False" at bounding box center [603, 162] width 70 height 30
click at [580, 167] on input "False" at bounding box center [580, 163] width 10 height 8
radio input "true"
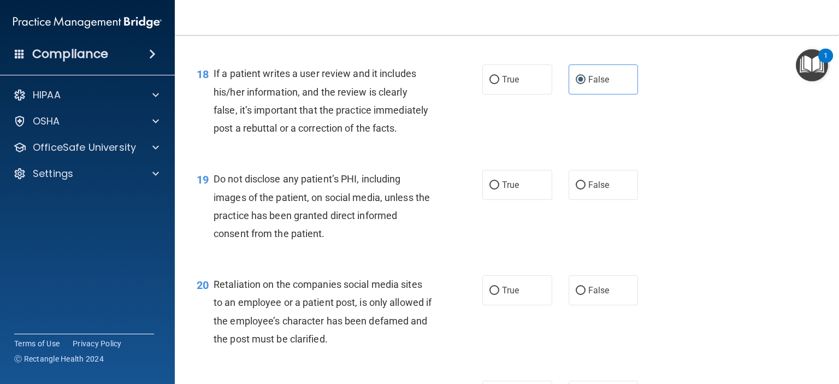
scroll to position [1856, 0]
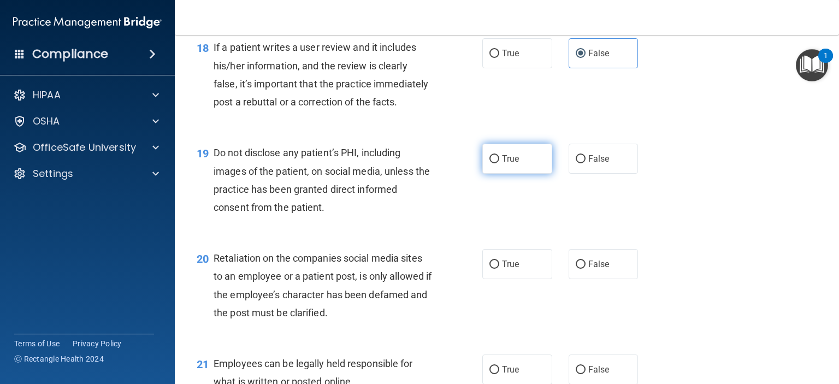
click at [491, 163] on input "True" at bounding box center [494, 159] width 10 height 8
radio input "true"
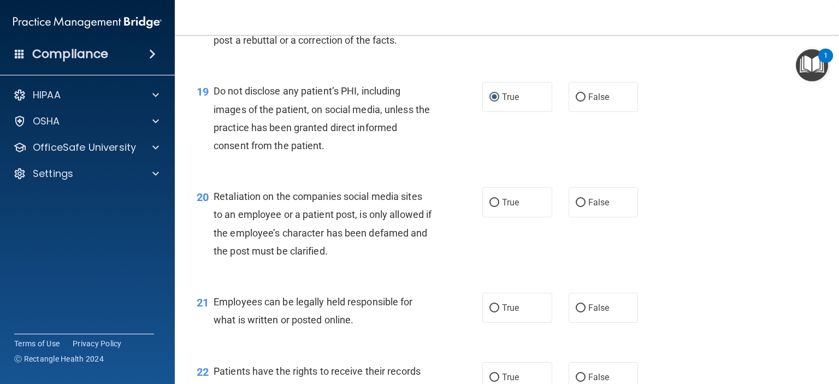
scroll to position [1965, 0]
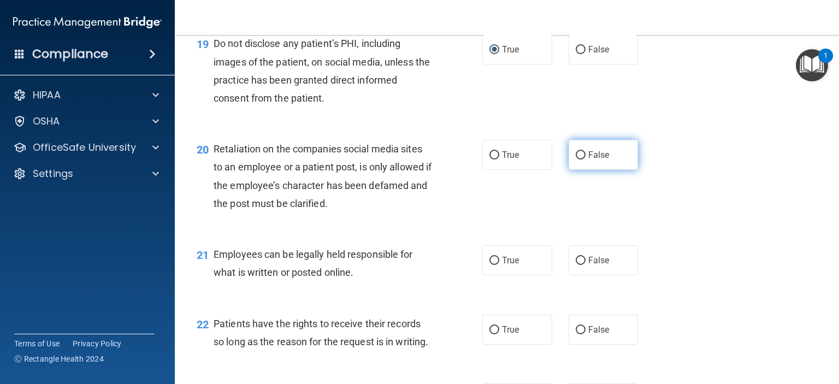
click at [577, 159] on input "False" at bounding box center [580, 155] width 10 height 8
radio input "true"
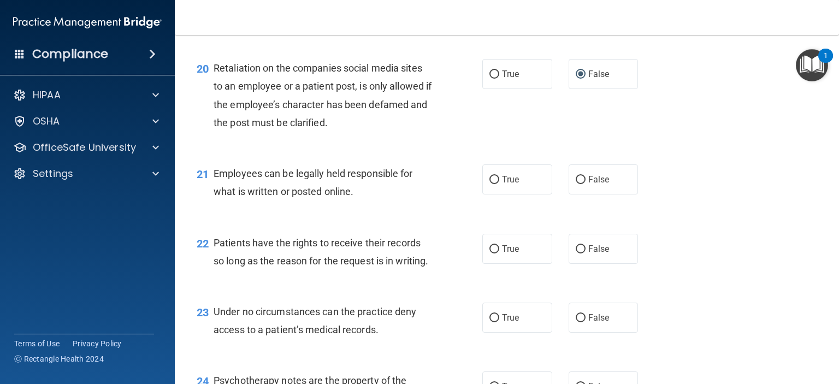
scroll to position [2075, 0]
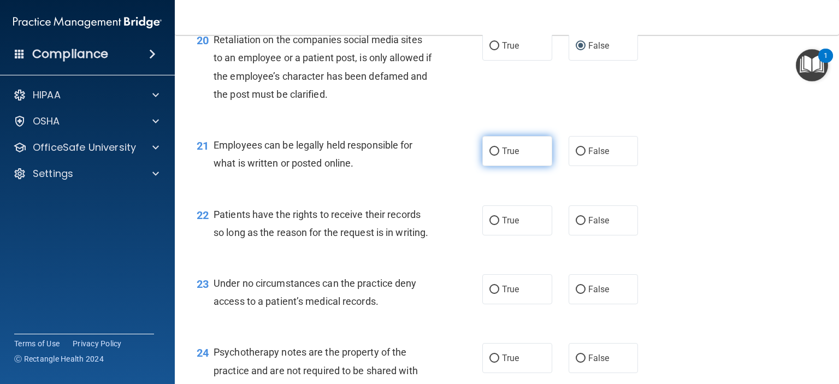
click at [509, 156] on span "True" at bounding box center [510, 151] width 17 height 10
click at [499, 156] on input "True" at bounding box center [494, 151] width 10 height 8
radio input "true"
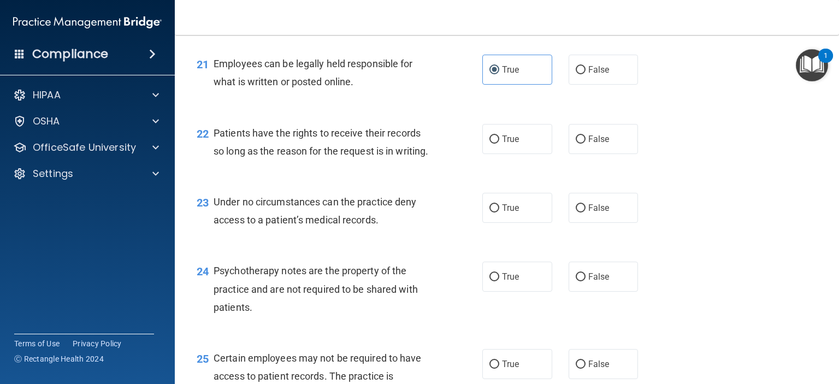
scroll to position [2184, 0]
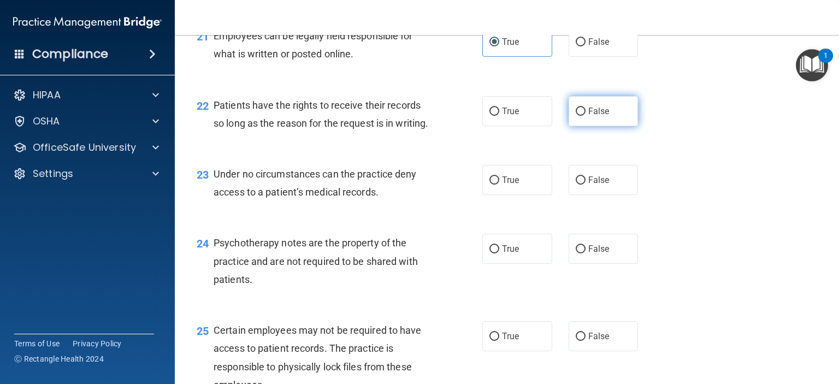
click at [585, 126] on label "False" at bounding box center [603, 111] width 70 height 30
click at [585, 116] on input "False" at bounding box center [580, 112] width 10 height 8
radio input "true"
click at [581, 195] on label "False" at bounding box center [603, 180] width 70 height 30
click at [581, 185] on input "False" at bounding box center [580, 180] width 10 height 8
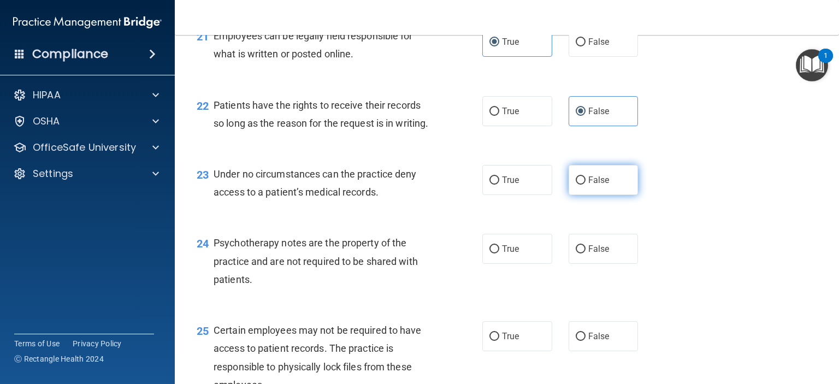
radio input "true"
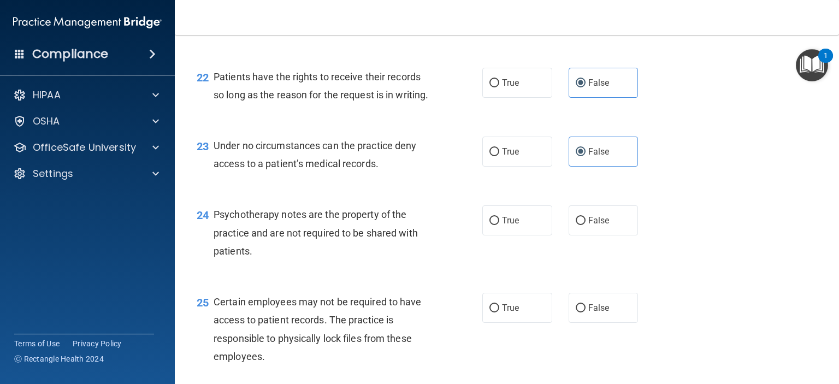
scroll to position [2238, 0]
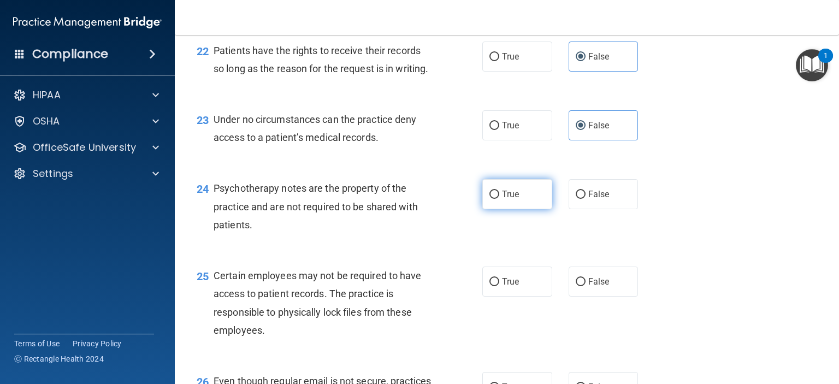
click at [503, 199] on span "True" at bounding box center [510, 194] width 17 height 10
click at [499, 199] on input "True" at bounding box center [494, 195] width 10 height 8
radio input "true"
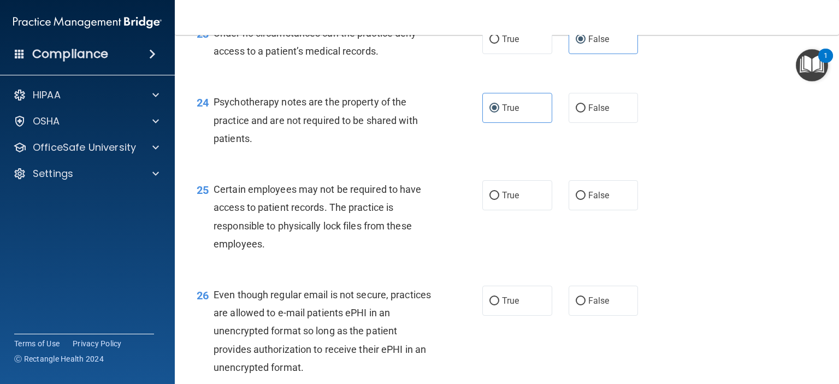
scroll to position [2348, 0]
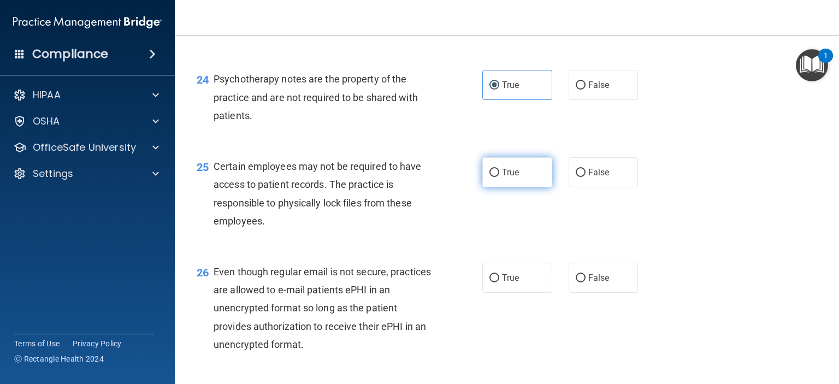
click at [512, 177] on span "True" at bounding box center [510, 172] width 17 height 10
click at [499, 177] on input "True" at bounding box center [494, 173] width 10 height 8
radio input "true"
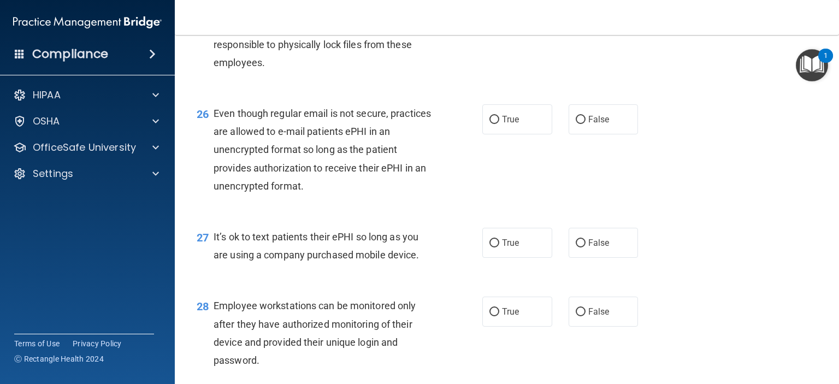
scroll to position [2511, 0]
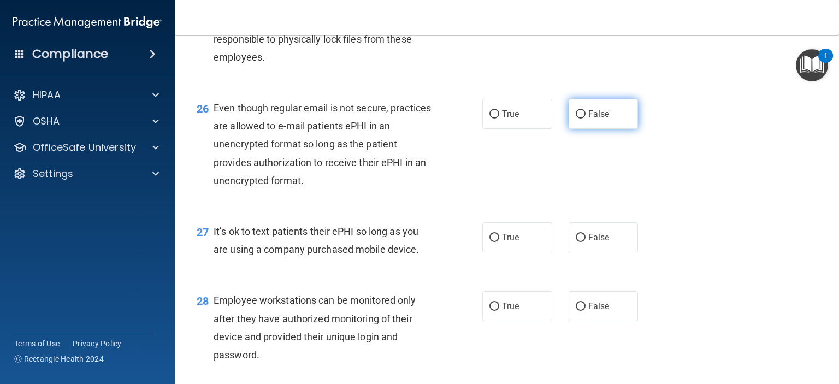
click at [593, 119] on span "False" at bounding box center [598, 114] width 21 height 10
click at [585, 118] on input "False" at bounding box center [580, 114] width 10 height 8
radio input "true"
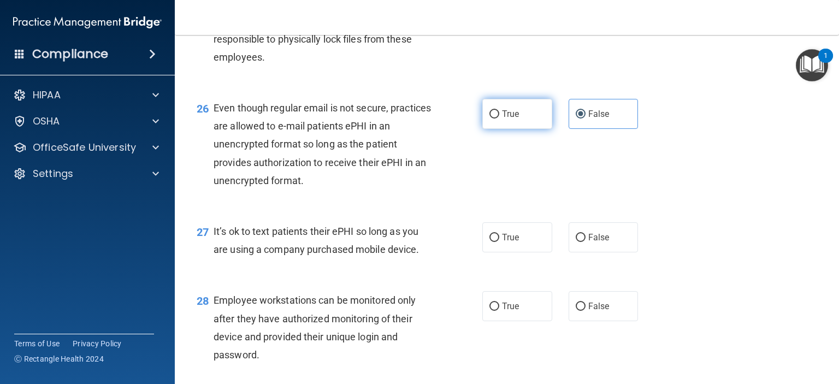
click at [502, 119] on span "True" at bounding box center [510, 114] width 17 height 10
click at [499, 118] on input "True" at bounding box center [494, 114] width 10 height 8
radio input "true"
radio input "false"
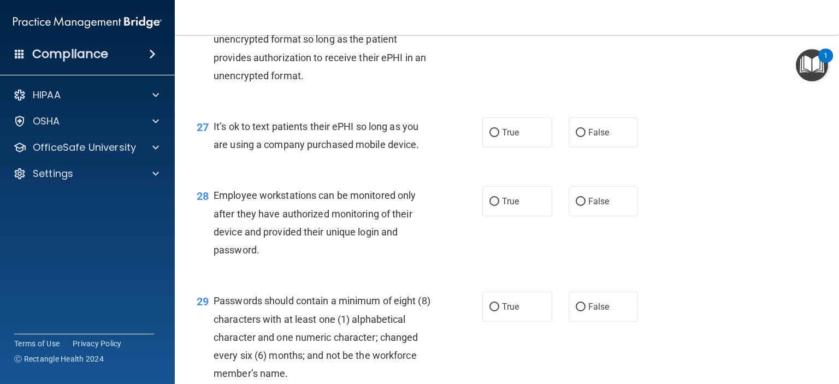
scroll to position [2620, 0]
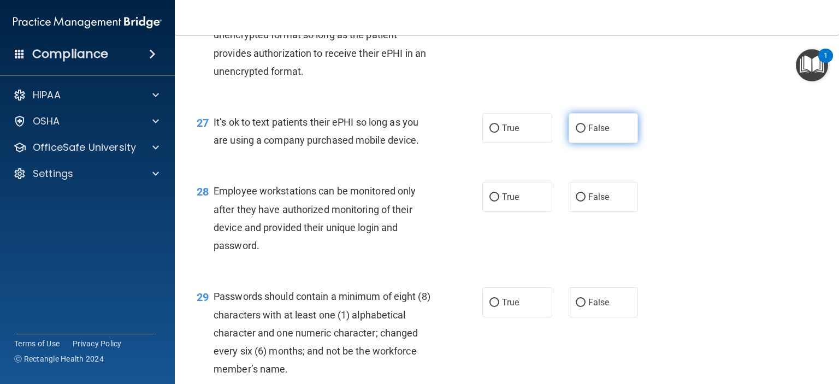
click at [584, 143] on label "False" at bounding box center [603, 128] width 70 height 30
click at [584, 133] on input "False" at bounding box center [580, 128] width 10 height 8
radio input "true"
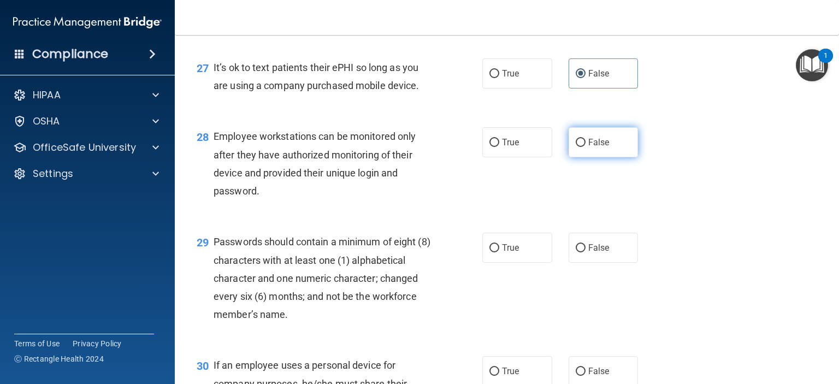
click at [575, 147] on input "False" at bounding box center [580, 143] width 10 height 8
radio input "true"
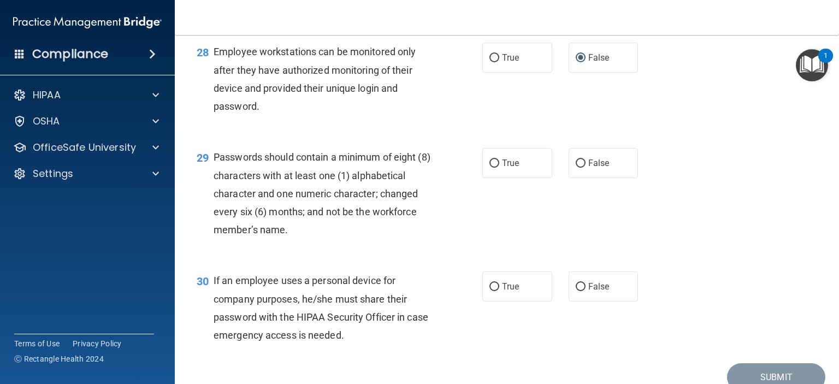
scroll to position [2784, 0]
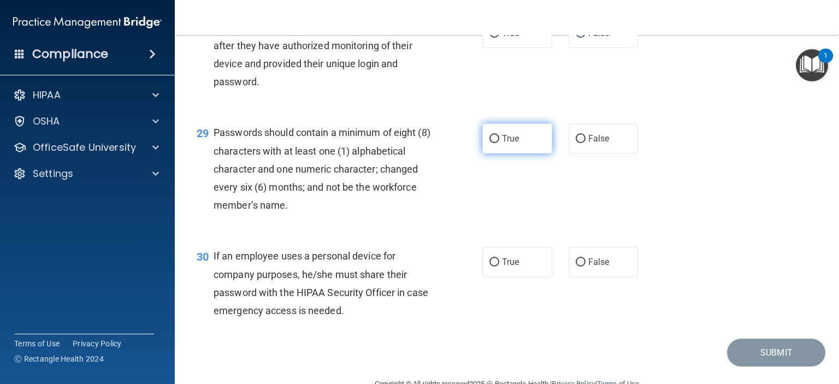
click at [515, 153] on label "True" at bounding box center [517, 138] width 70 height 30
click at [499, 143] on input "True" at bounding box center [494, 139] width 10 height 8
radio input "true"
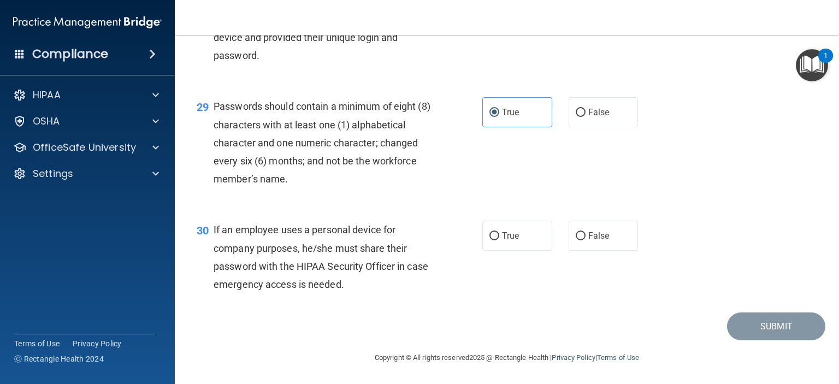
scroll to position [2865, 0]
click at [568, 237] on label "False" at bounding box center [603, 236] width 70 height 30
click at [575, 237] on input "False" at bounding box center [580, 236] width 10 height 8
radio input "true"
click at [764, 330] on button "Submit" at bounding box center [776, 326] width 98 height 28
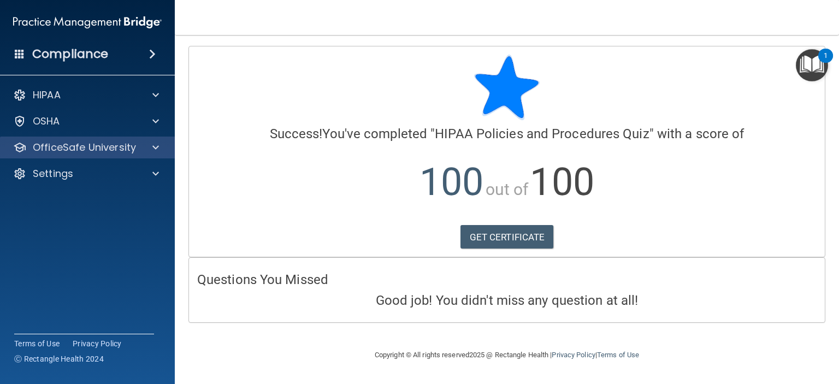
click at [84, 139] on div "OfficeSafe University" at bounding box center [87, 147] width 175 height 22
click at [156, 146] on span at bounding box center [155, 147] width 7 height 13
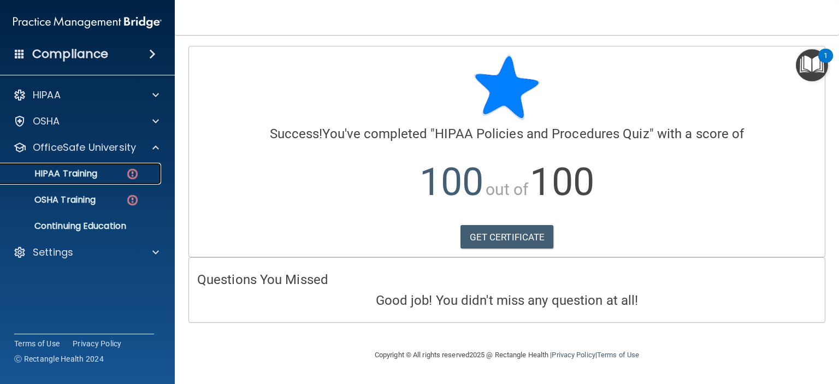
click at [93, 176] on p "HIPAA Training" at bounding box center [52, 173] width 90 height 11
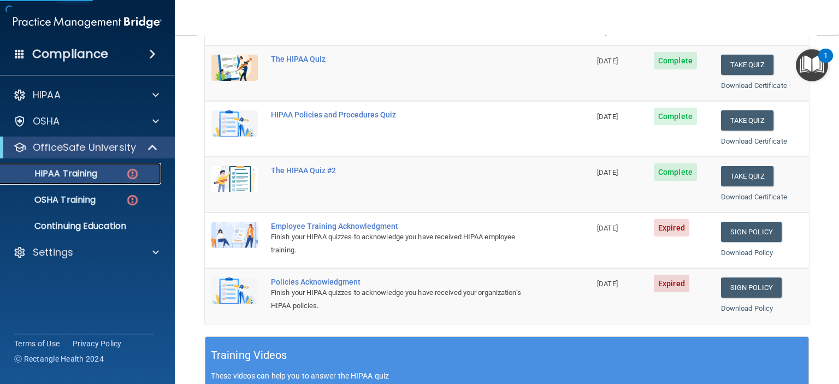
scroll to position [164, 0]
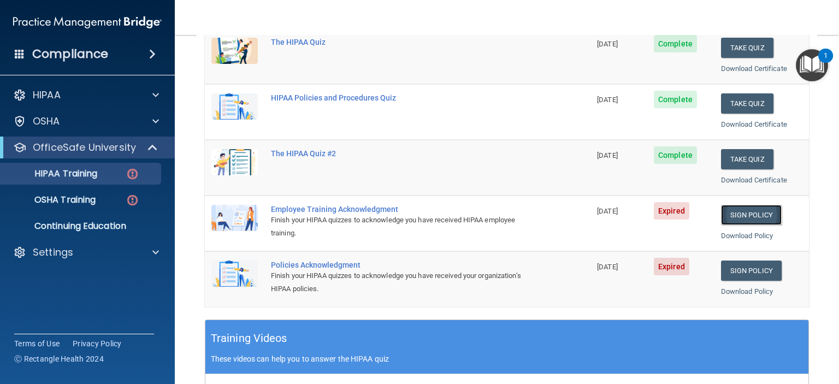
click at [741, 217] on link "Sign Policy" at bounding box center [751, 215] width 61 height 20
click at [749, 268] on link "Sign Policy" at bounding box center [751, 270] width 61 height 20
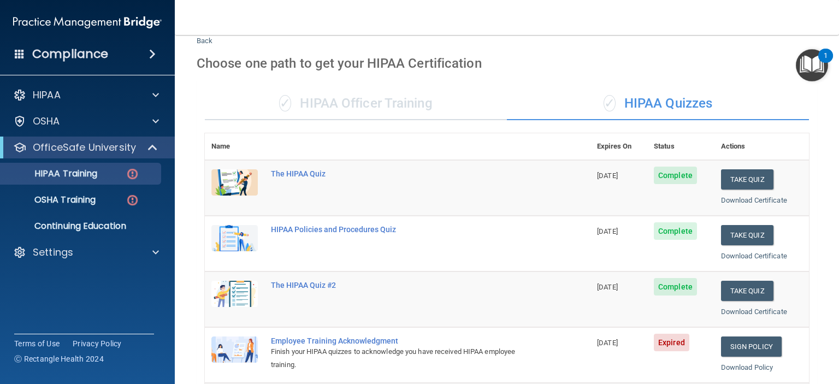
scroll to position [0, 0]
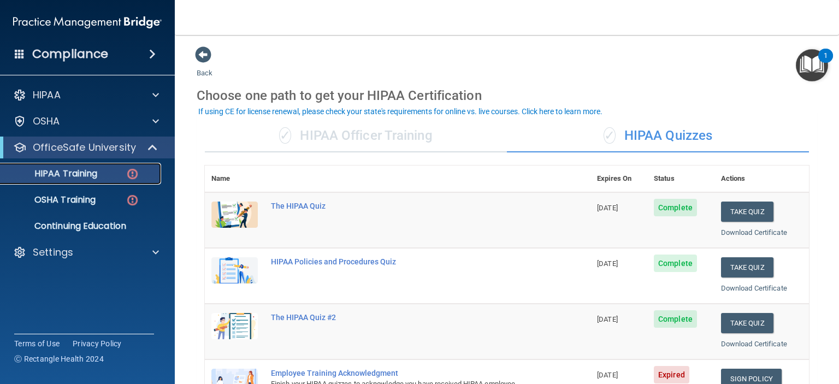
click at [58, 170] on p "HIPAA Training" at bounding box center [52, 173] width 90 height 11
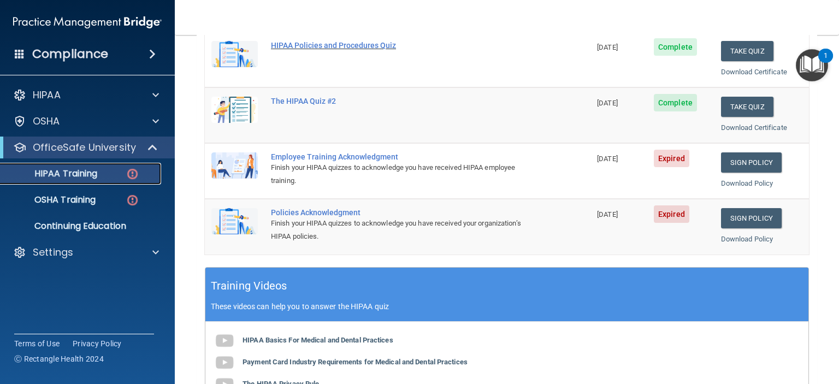
scroll to position [218, 0]
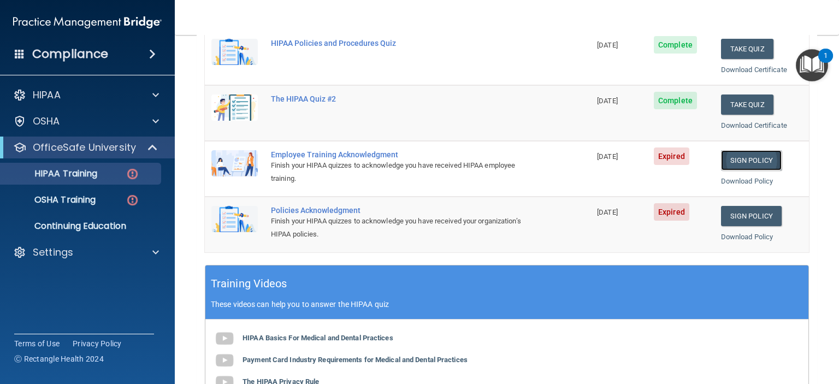
click at [740, 154] on link "Sign Policy" at bounding box center [751, 160] width 61 height 20
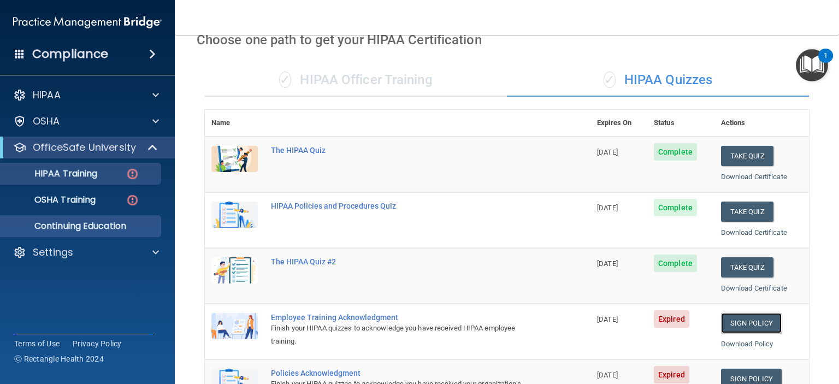
scroll to position [55, 0]
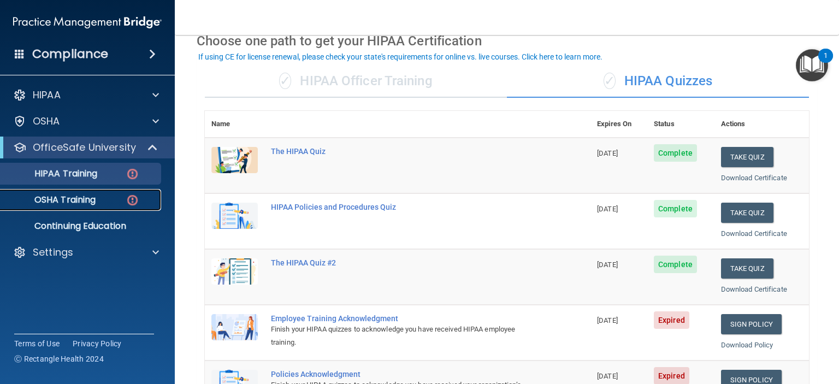
click at [45, 203] on p "OSHA Training" at bounding box center [51, 199] width 88 height 11
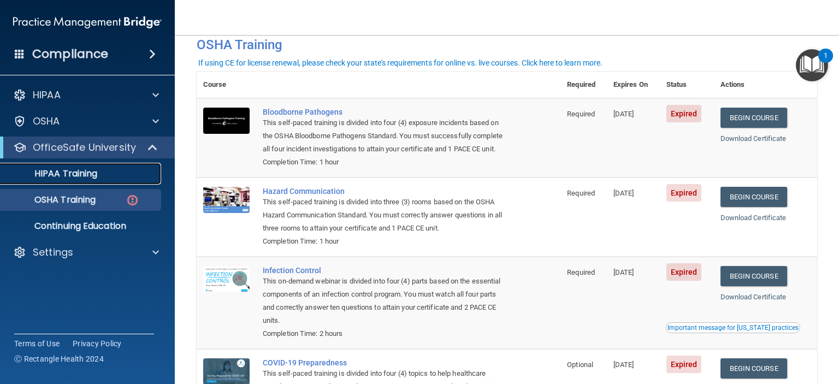
click at [76, 175] on p "HIPAA Training" at bounding box center [52, 173] width 90 height 11
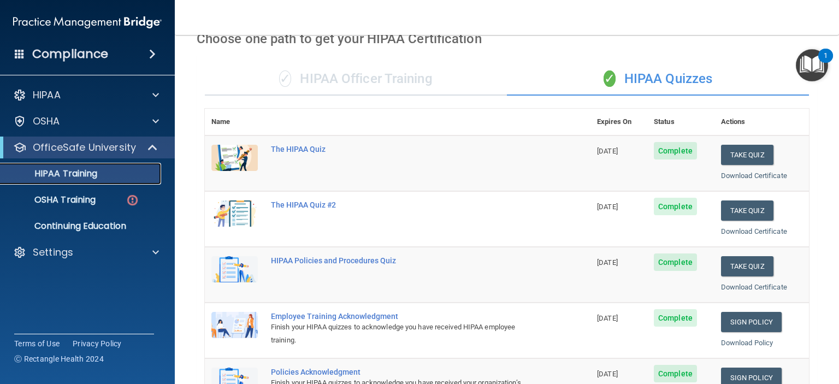
scroll to position [55, 0]
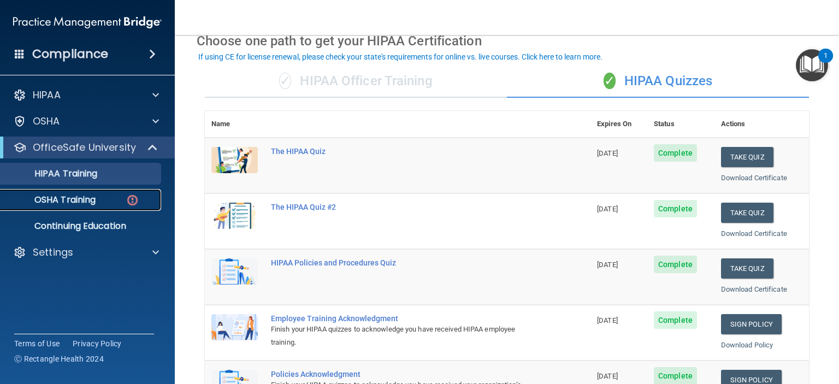
click at [104, 198] on div "OSHA Training" at bounding box center [81, 199] width 149 height 11
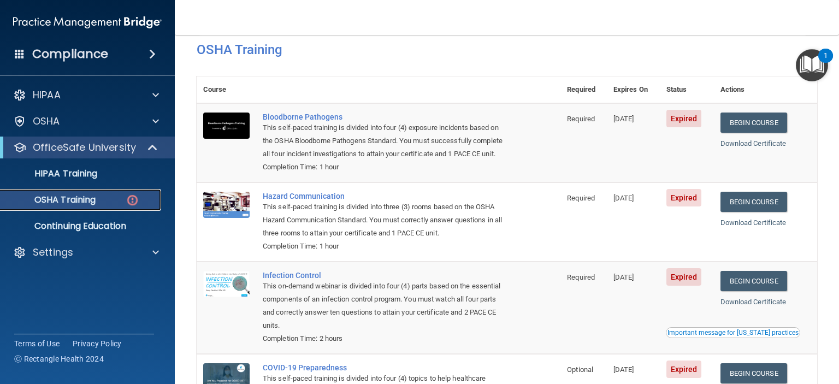
scroll to position [6, 0]
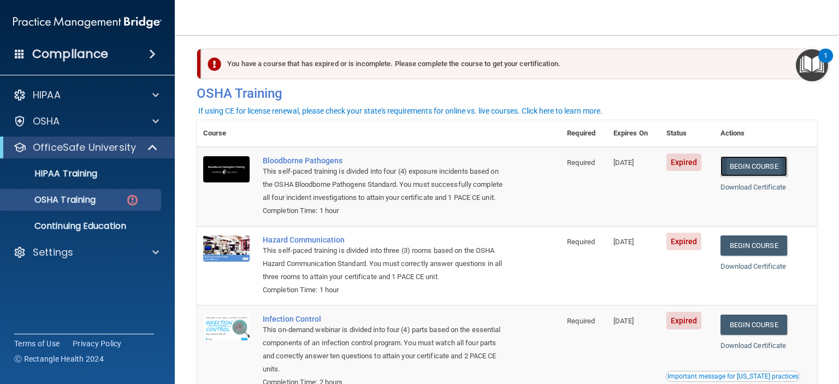
click at [734, 167] on link "Begin Course" at bounding box center [753, 166] width 67 height 20
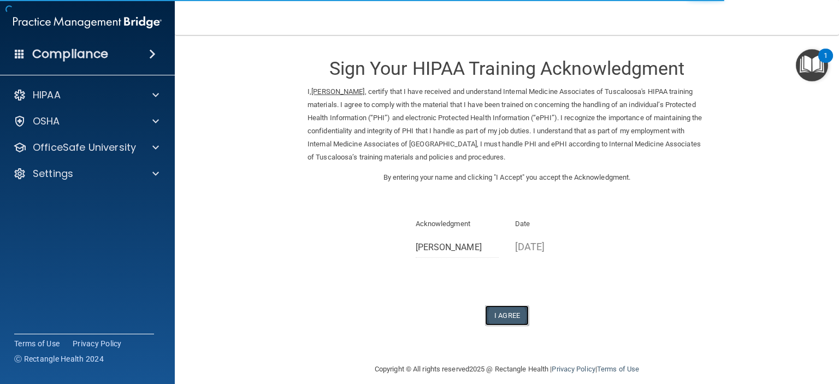
click at [499, 311] on button "I Agree" at bounding box center [507, 315] width 44 height 20
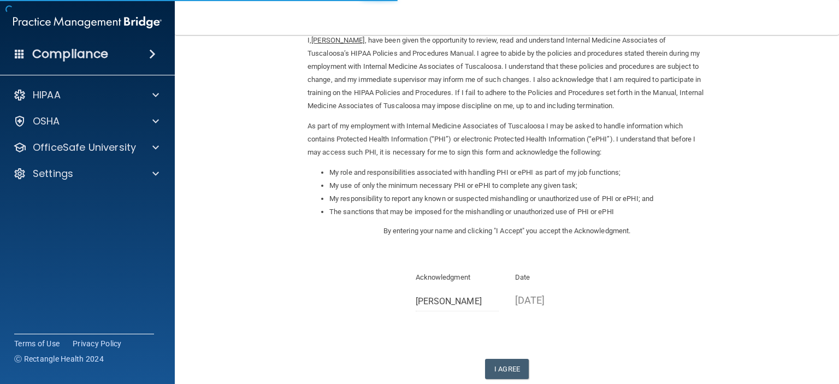
scroll to position [116, 0]
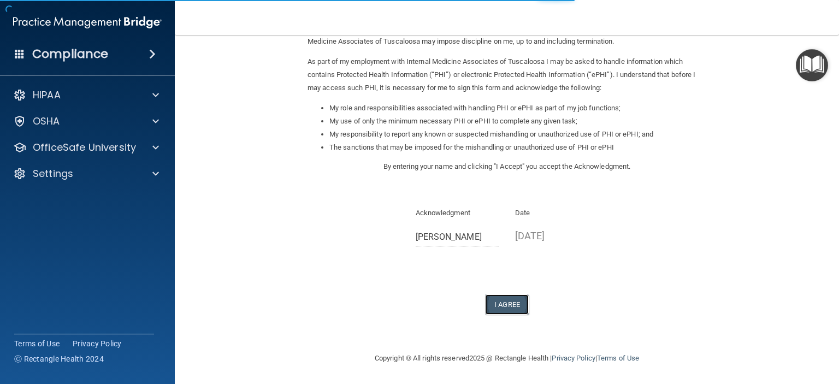
click at [504, 307] on button "I Agree" at bounding box center [507, 304] width 44 height 20
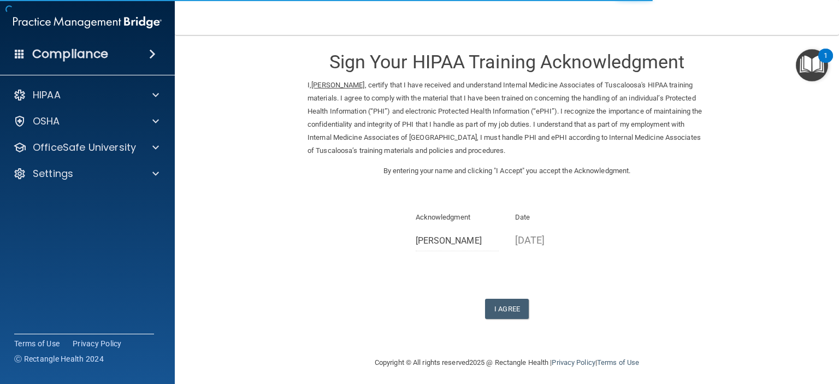
scroll to position [11, 0]
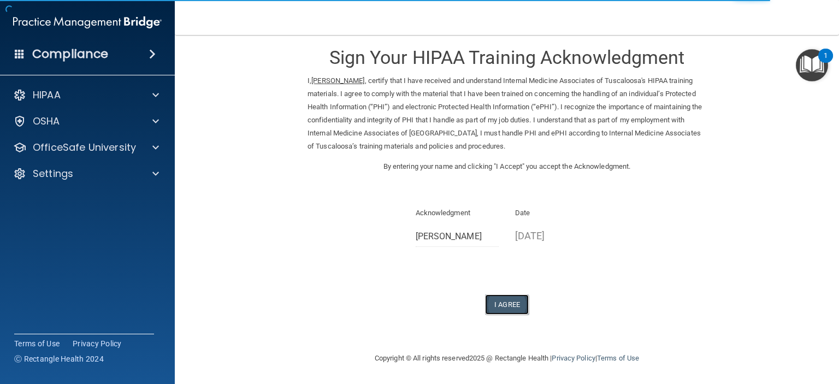
click at [507, 305] on button "I Agree" at bounding box center [507, 304] width 44 height 20
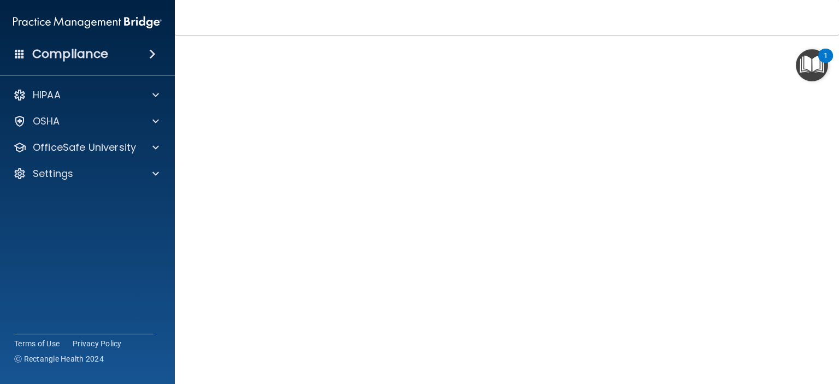
scroll to position [66, 0]
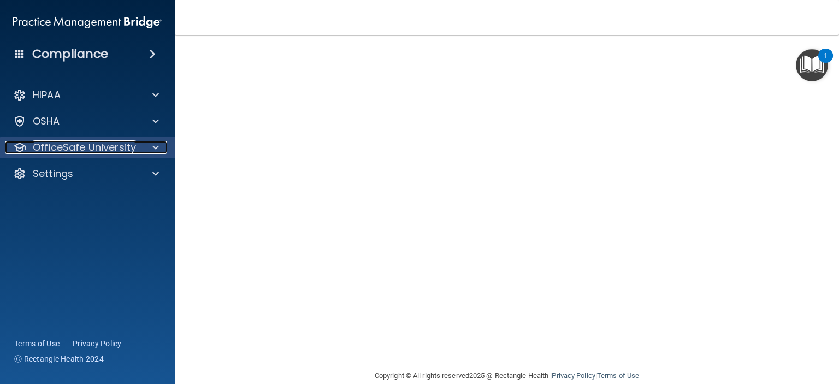
click at [81, 145] on p "OfficeSafe University" at bounding box center [84, 147] width 103 height 13
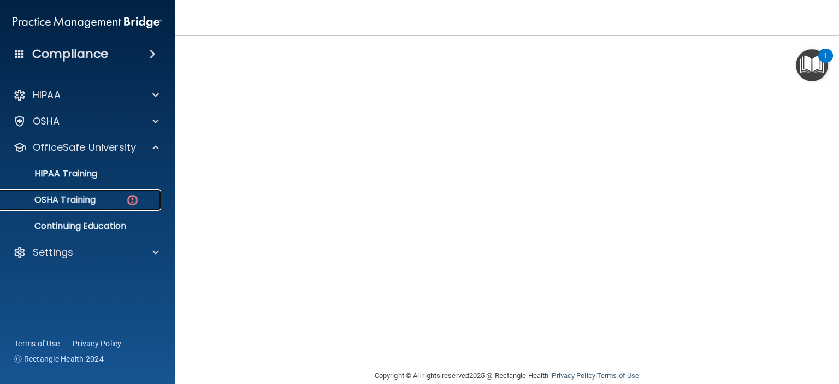
click at [83, 200] on p "OSHA Training" at bounding box center [51, 199] width 88 height 11
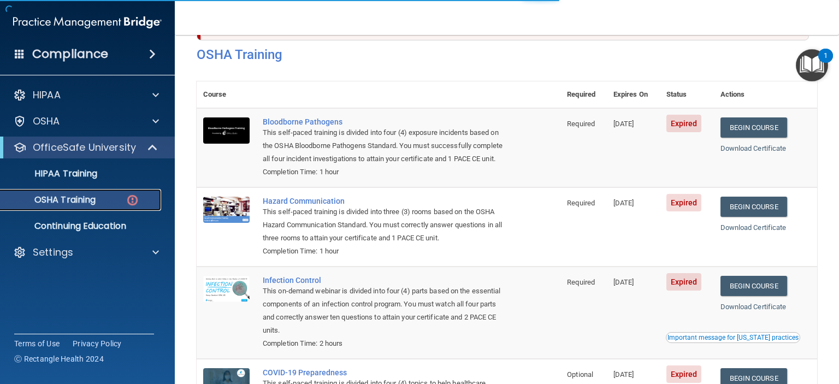
scroll to position [43, 0]
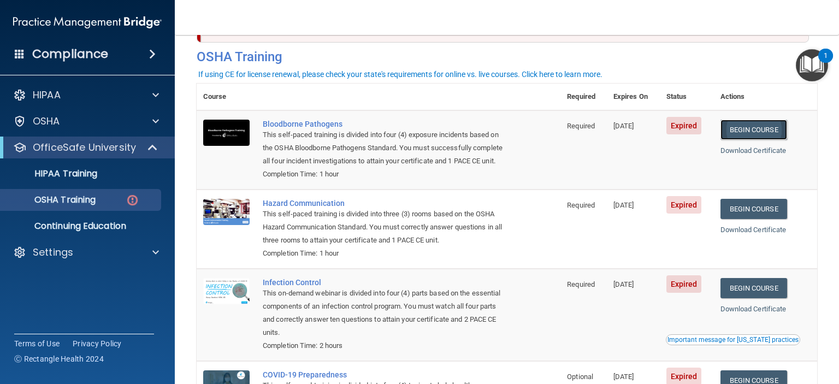
click at [758, 128] on link "Begin Course" at bounding box center [753, 130] width 67 height 20
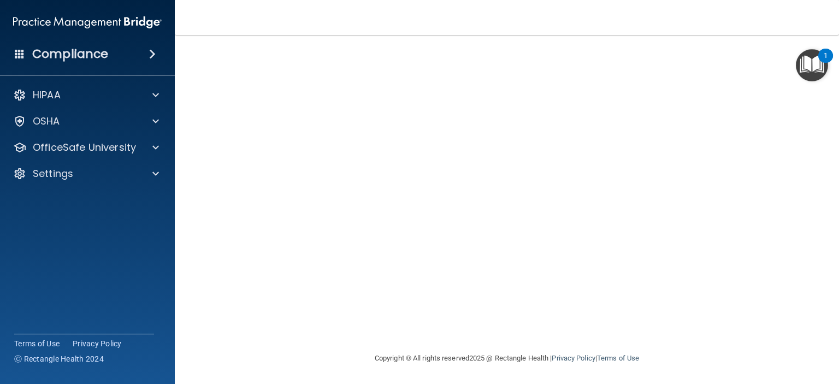
scroll to position [11, 0]
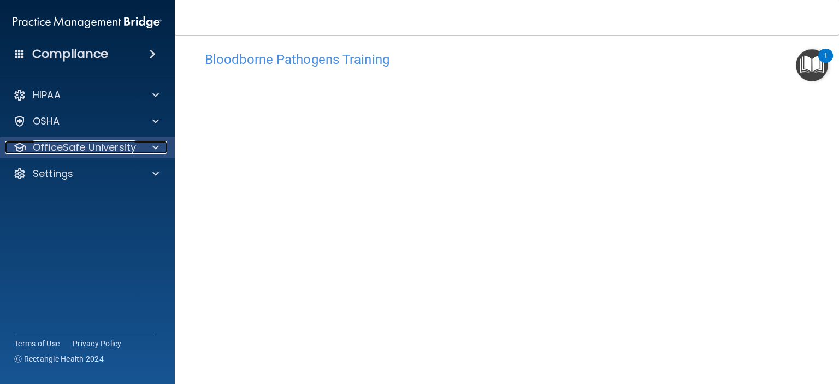
click at [43, 154] on p "OfficeSafe University" at bounding box center [84, 147] width 103 height 13
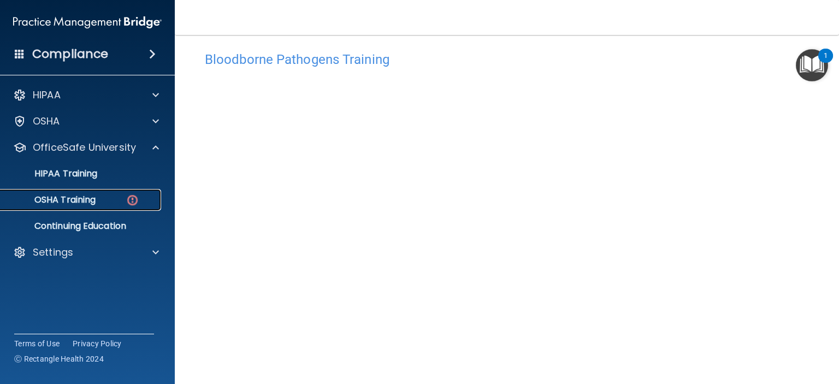
click at [42, 198] on p "OSHA Training" at bounding box center [51, 199] width 88 height 11
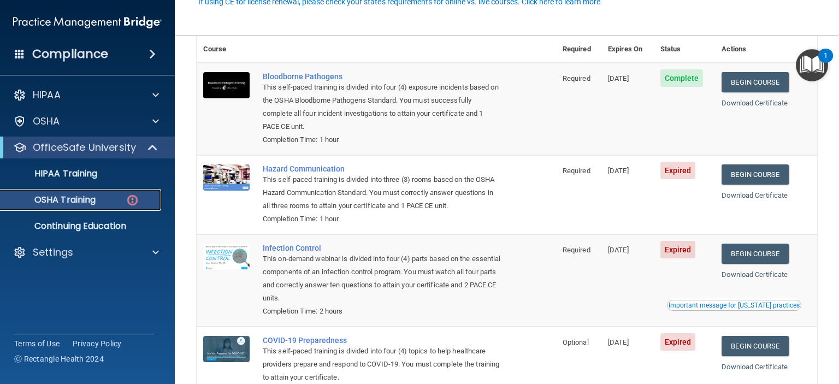
scroll to position [115, 0]
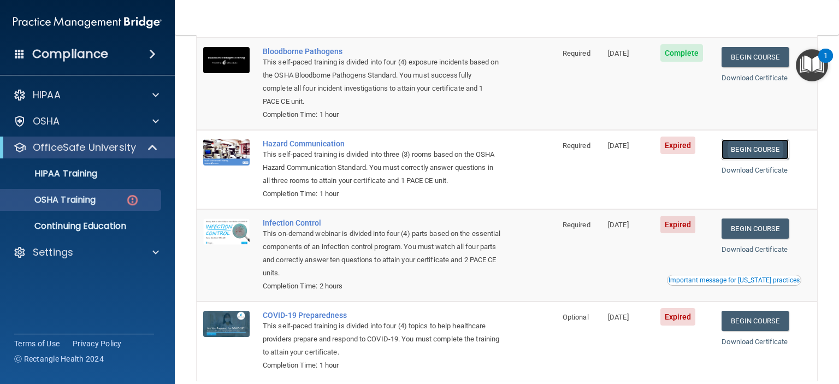
click at [743, 150] on link "Begin Course" at bounding box center [754, 149] width 67 height 20
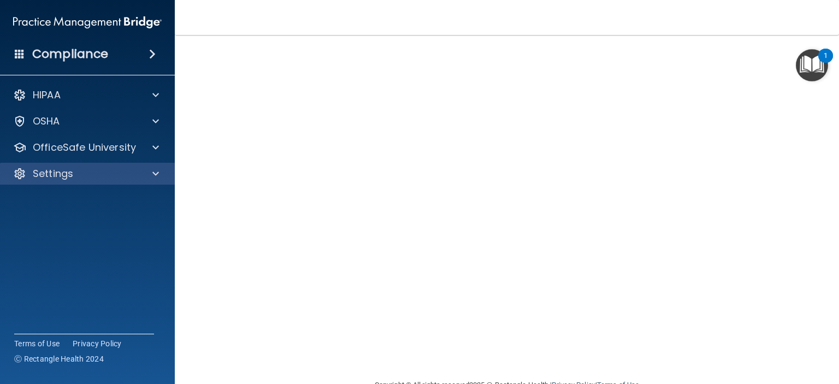
scroll to position [26, 0]
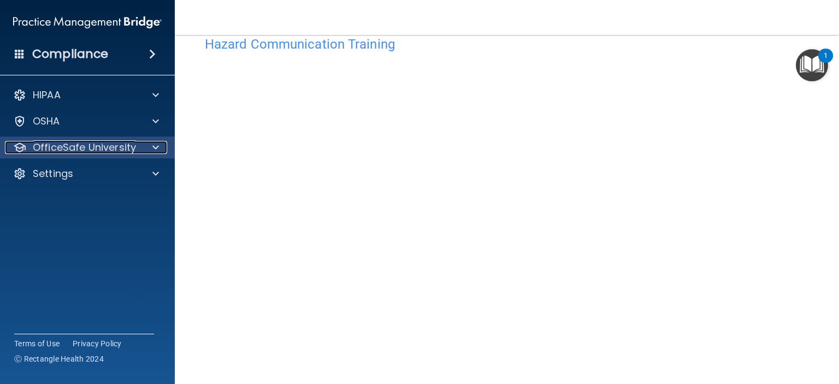
click at [37, 148] on p "OfficeSafe University" at bounding box center [84, 147] width 103 height 13
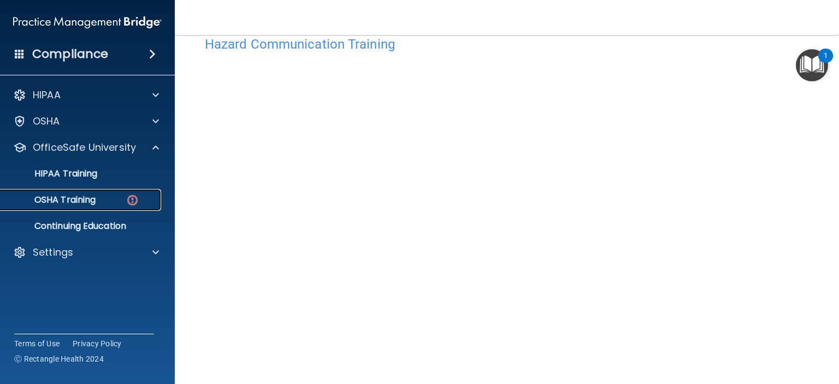
click at [45, 203] on p "OSHA Training" at bounding box center [51, 199] width 88 height 11
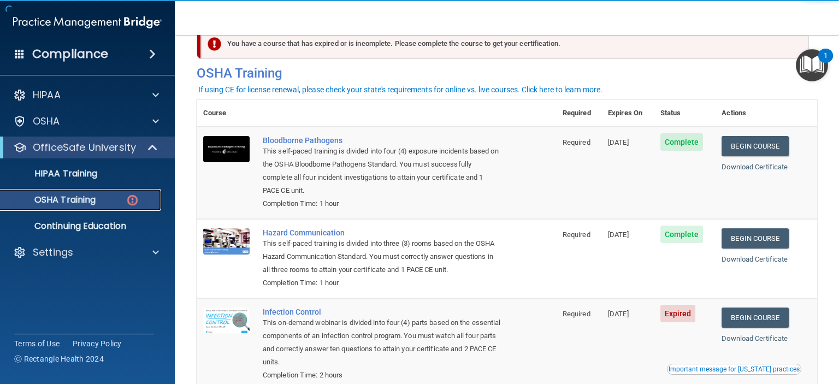
scroll to position [81, 0]
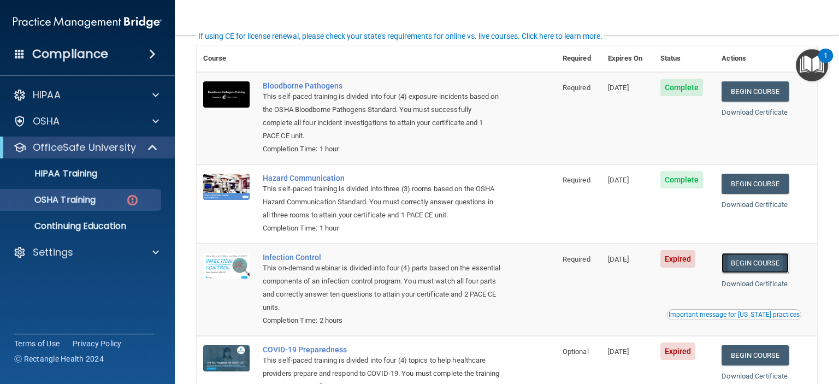
click at [747, 258] on link "Begin Course" at bounding box center [754, 263] width 67 height 20
click at [57, 194] on p "OSHA Training" at bounding box center [51, 199] width 88 height 11
click at [39, 179] on p "HIPAA Training" at bounding box center [52, 173] width 90 height 11
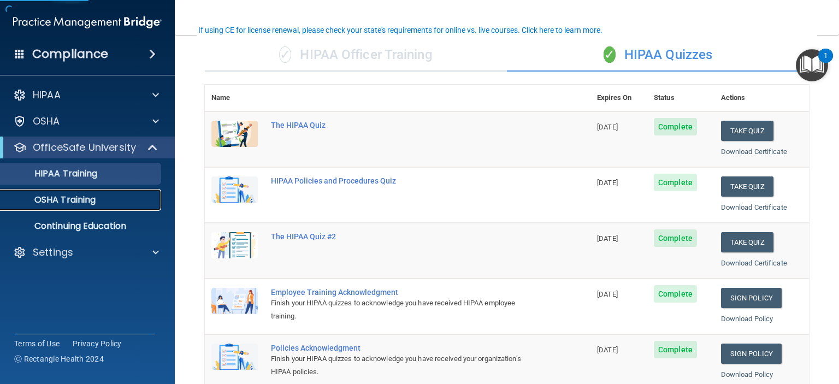
click at [53, 205] on p "OSHA Training" at bounding box center [51, 199] width 88 height 11
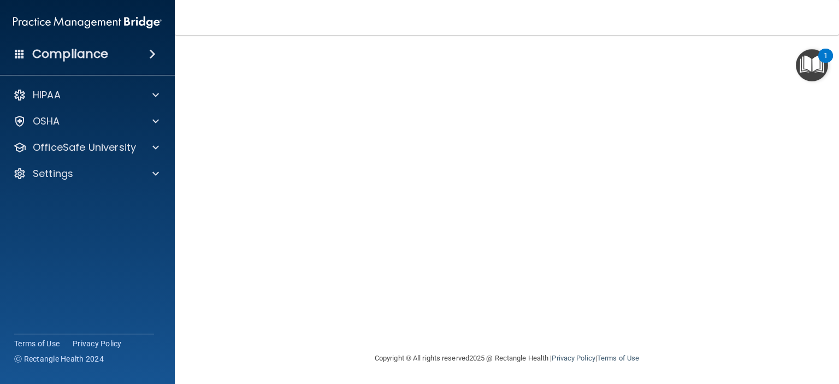
scroll to position [28, 0]
